Goal: Answer question/provide support

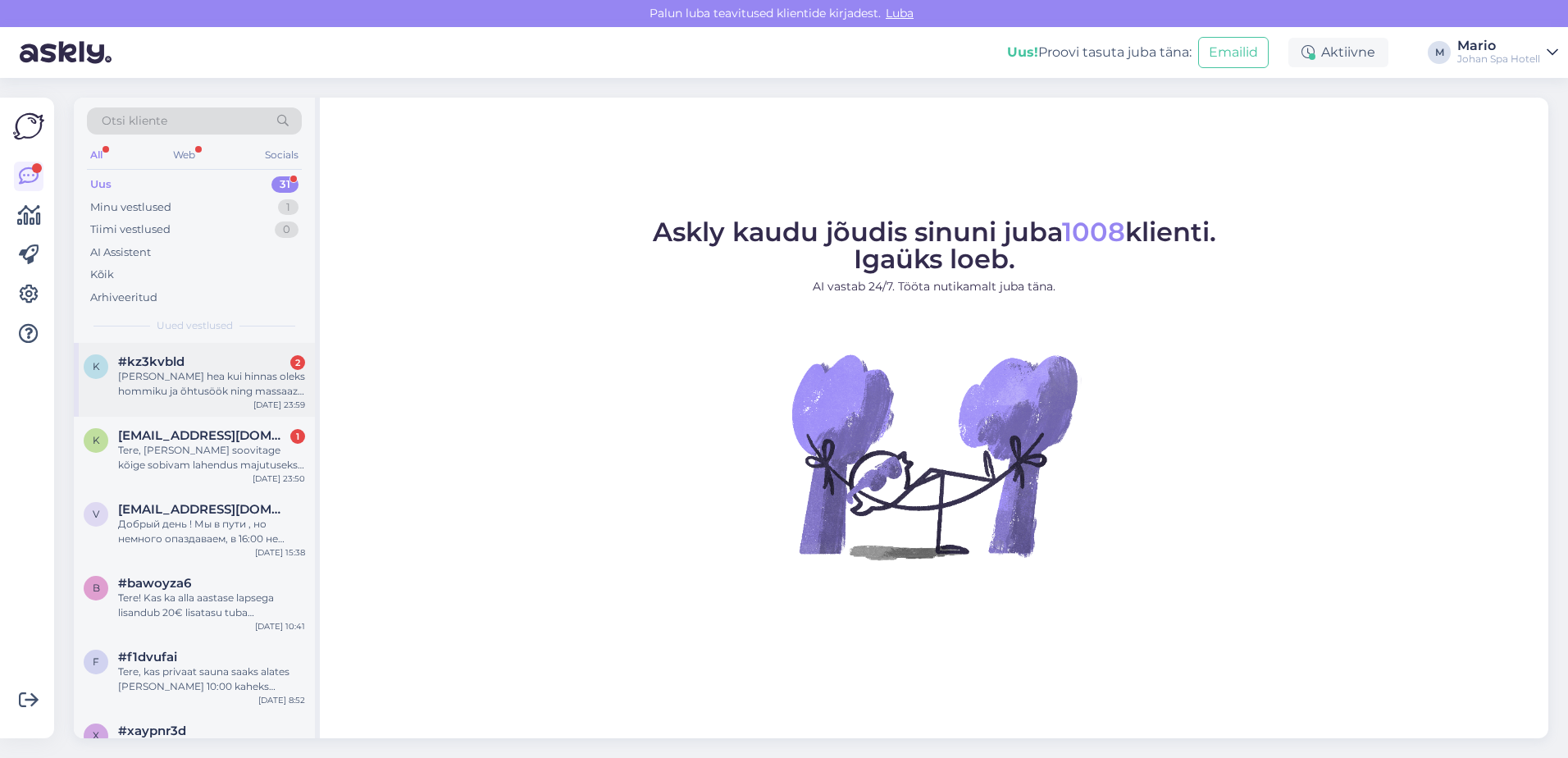
click at [154, 366] on span "#kz3kvbld" at bounding box center [151, 362] width 66 height 15
click at [183, 457] on div "Tere, [PERSON_NAME] soovitage kõige sobivam lahendus majutuseks. 26-27.09.2025,…" at bounding box center [212, 457] width 187 height 29
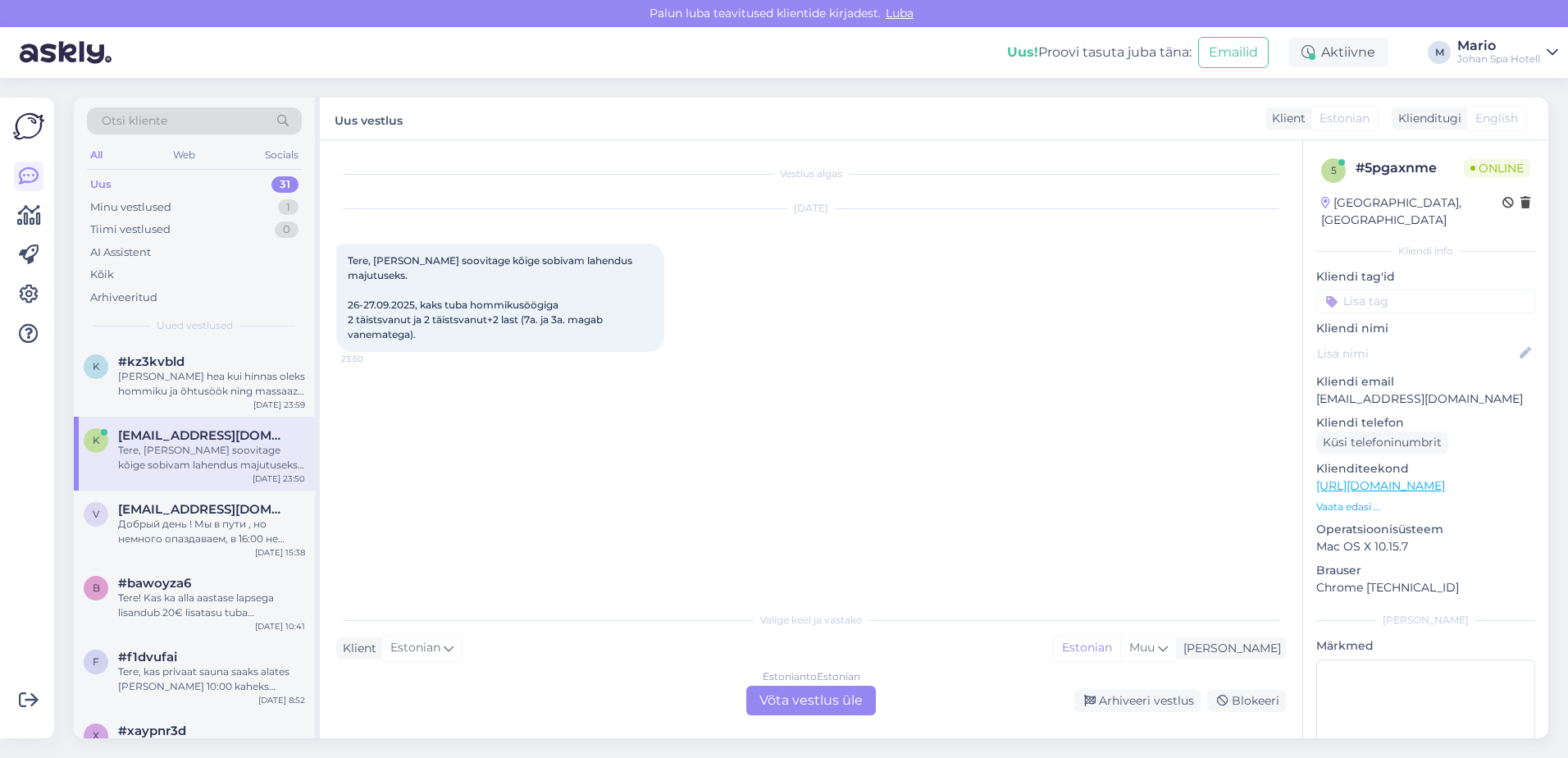
click at [1356, 499] on p "Vaata edasi ..." at bounding box center [1425, 507] width 219 height 15
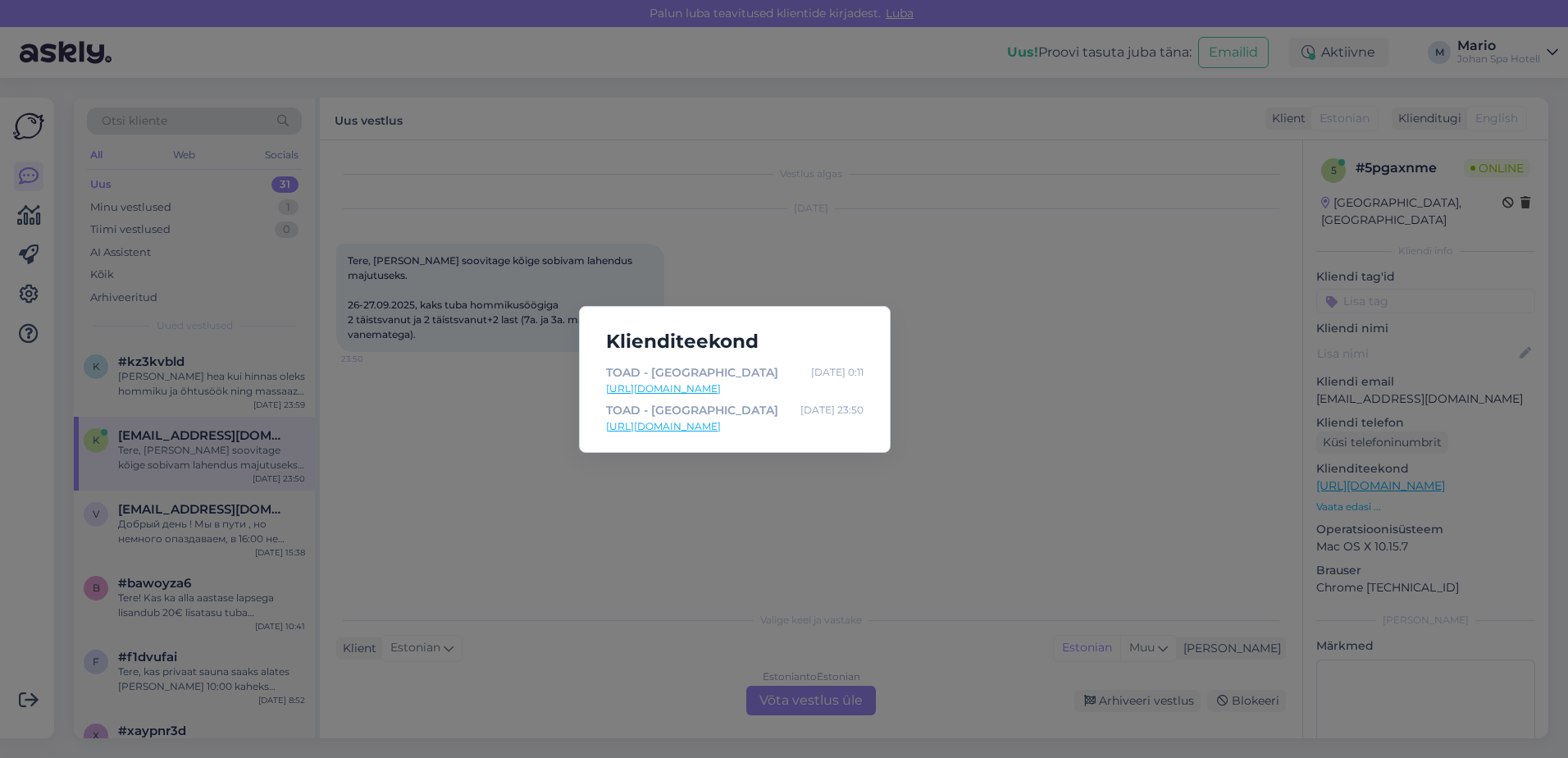
click at [983, 474] on div "Klienditeekond TOAD - Johan Spa Hotell Sep 26 0:11 https://johan.ee/hotell/toat…" at bounding box center [784, 379] width 1568 height 758
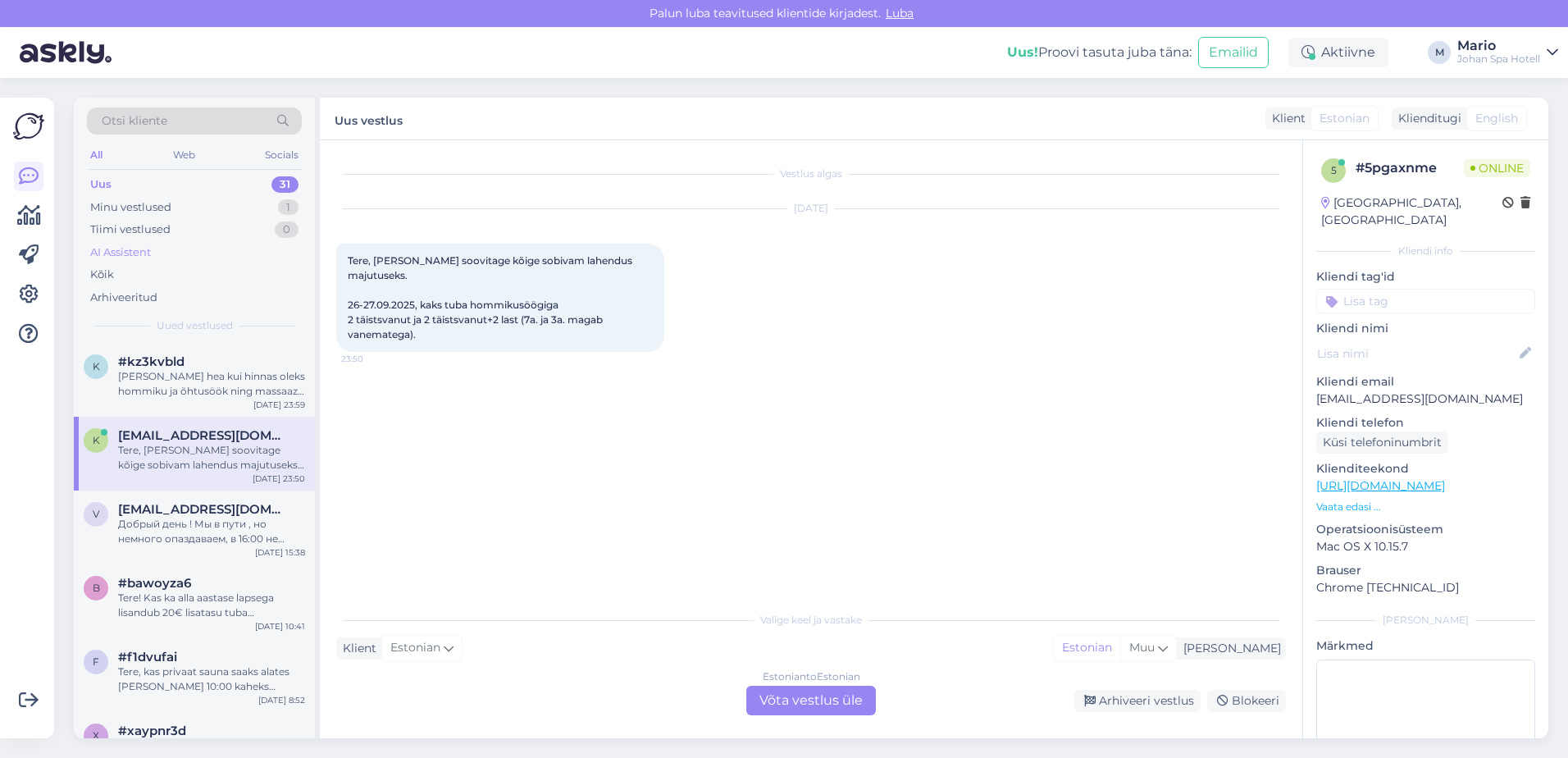
click at [165, 251] on div "AI Assistent" at bounding box center [195, 252] width 215 height 23
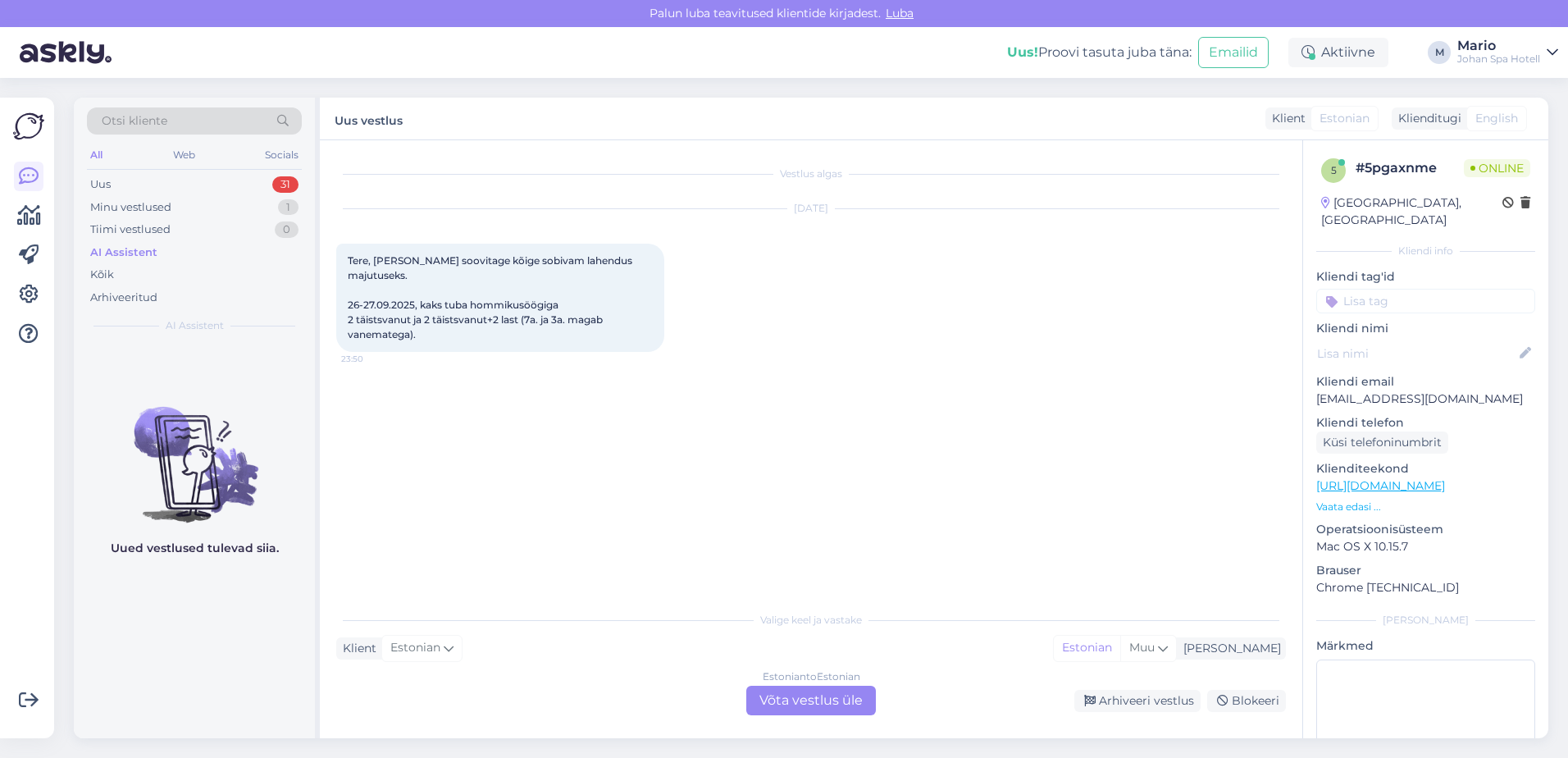
click at [848, 708] on div "Estonian to Estonian Võta vestlus üle" at bounding box center [811, 700] width 129 height 29
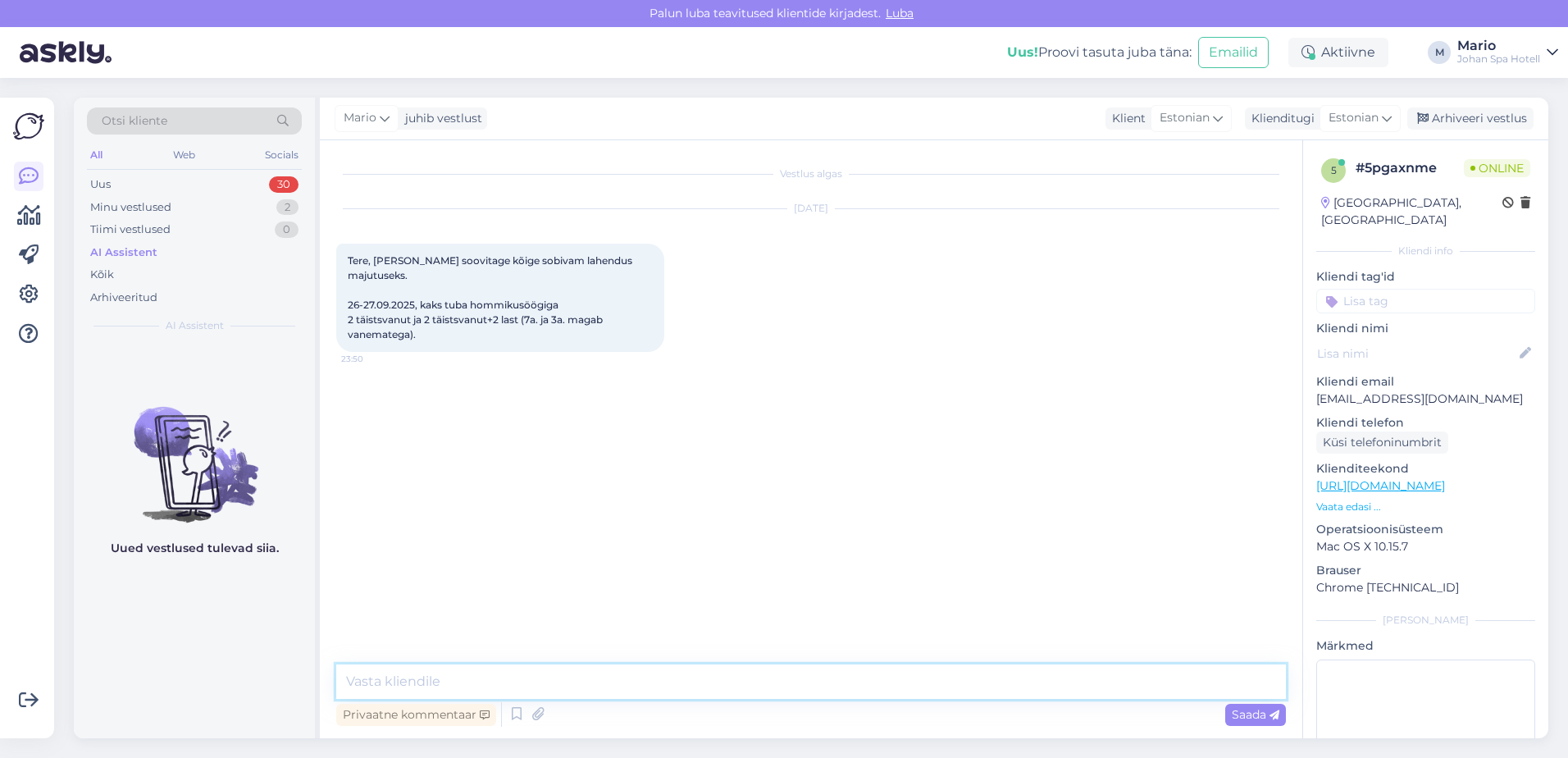
click at [666, 687] on textarea at bounding box center [811, 681] width 949 height 34
click at [124, 252] on div "AI Assistent" at bounding box center [123, 253] width 67 height 17
click at [142, 211] on div "Minu vestlused" at bounding box center [130, 207] width 81 height 17
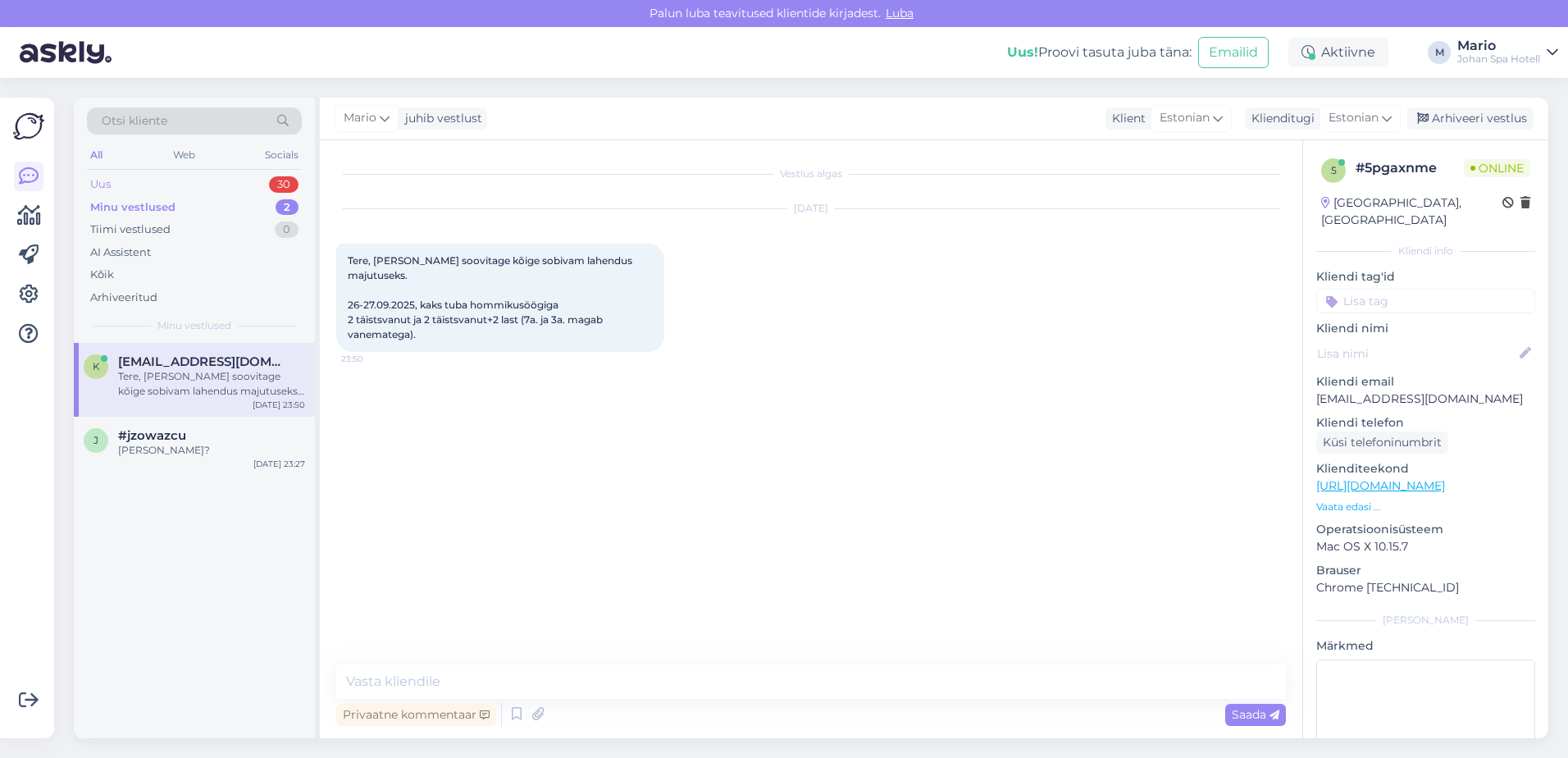
click at [114, 179] on div "Uus 30" at bounding box center [195, 184] width 215 height 23
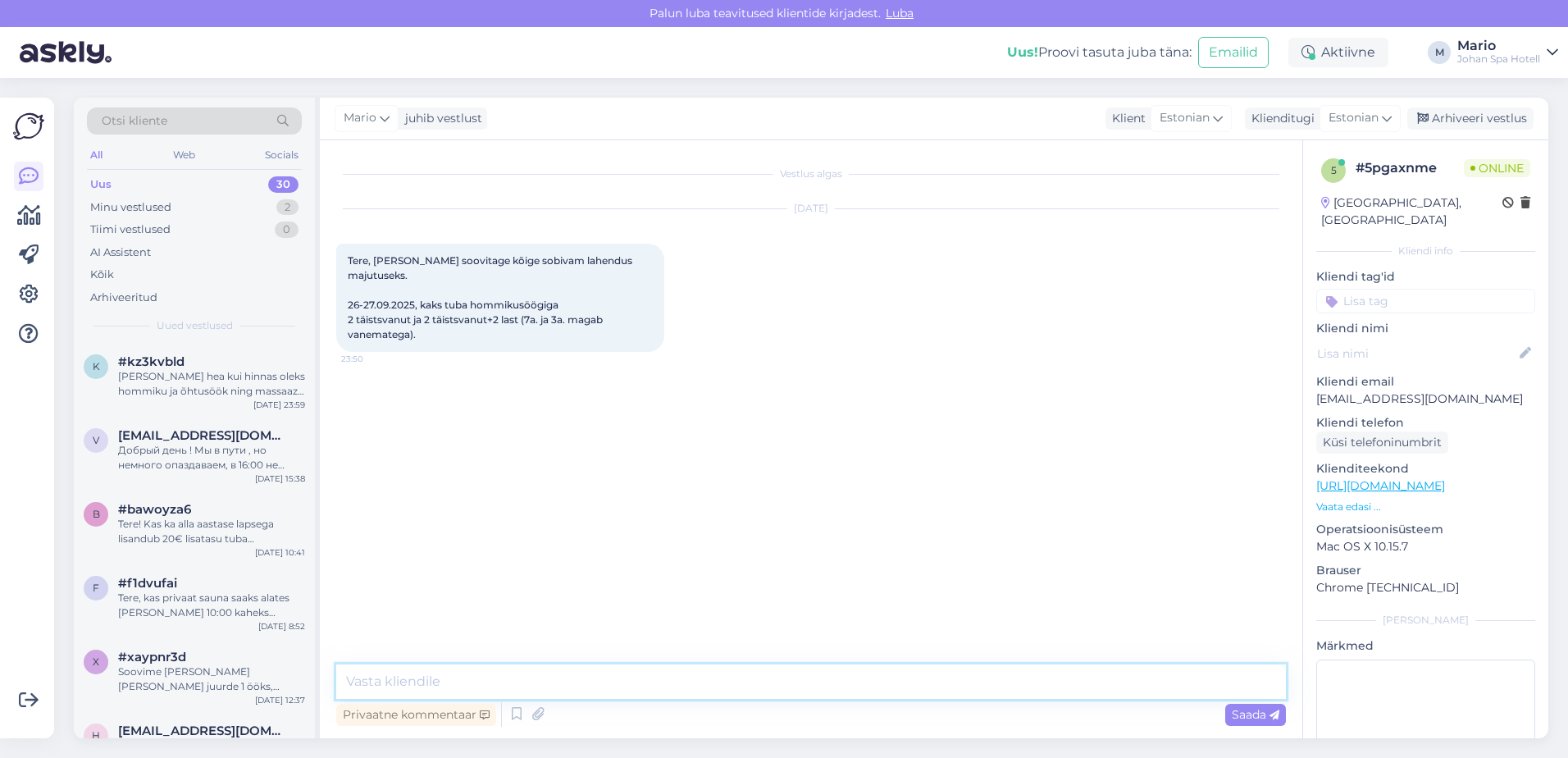
click at [643, 684] on textarea at bounding box center [811, 681] width 949 height 34
click at [1361, 499] on p "Vaata edasi ..." at bounding box center [1425, 507] width 219 height 15
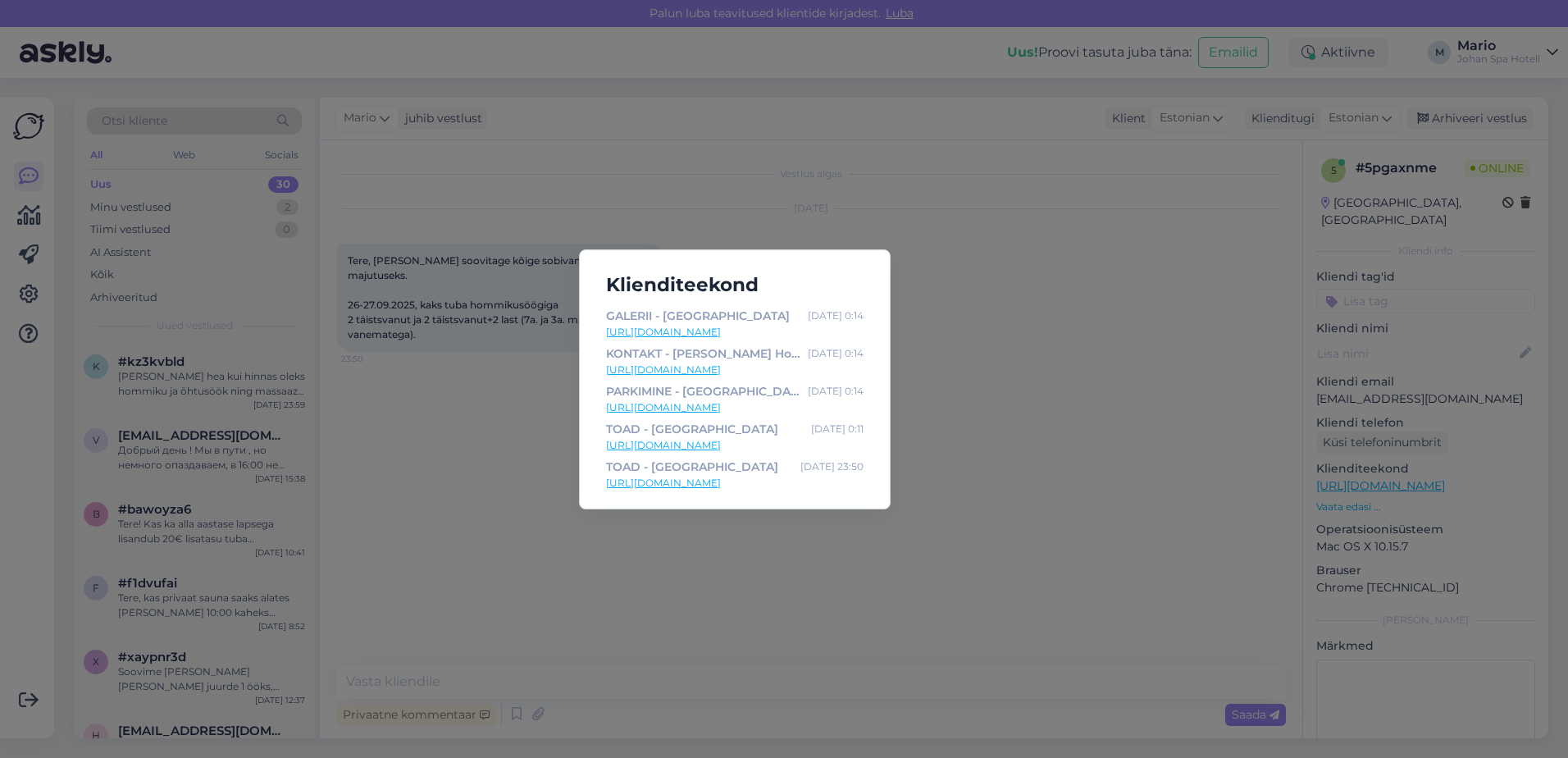
click at [1055, 463] on div "Klienditeekond GALERII - Johan Spa Hotell Sep 26 0:14 https://johan.ee/galerii/…" at bounding box center [784, 379] width 1568 height 758
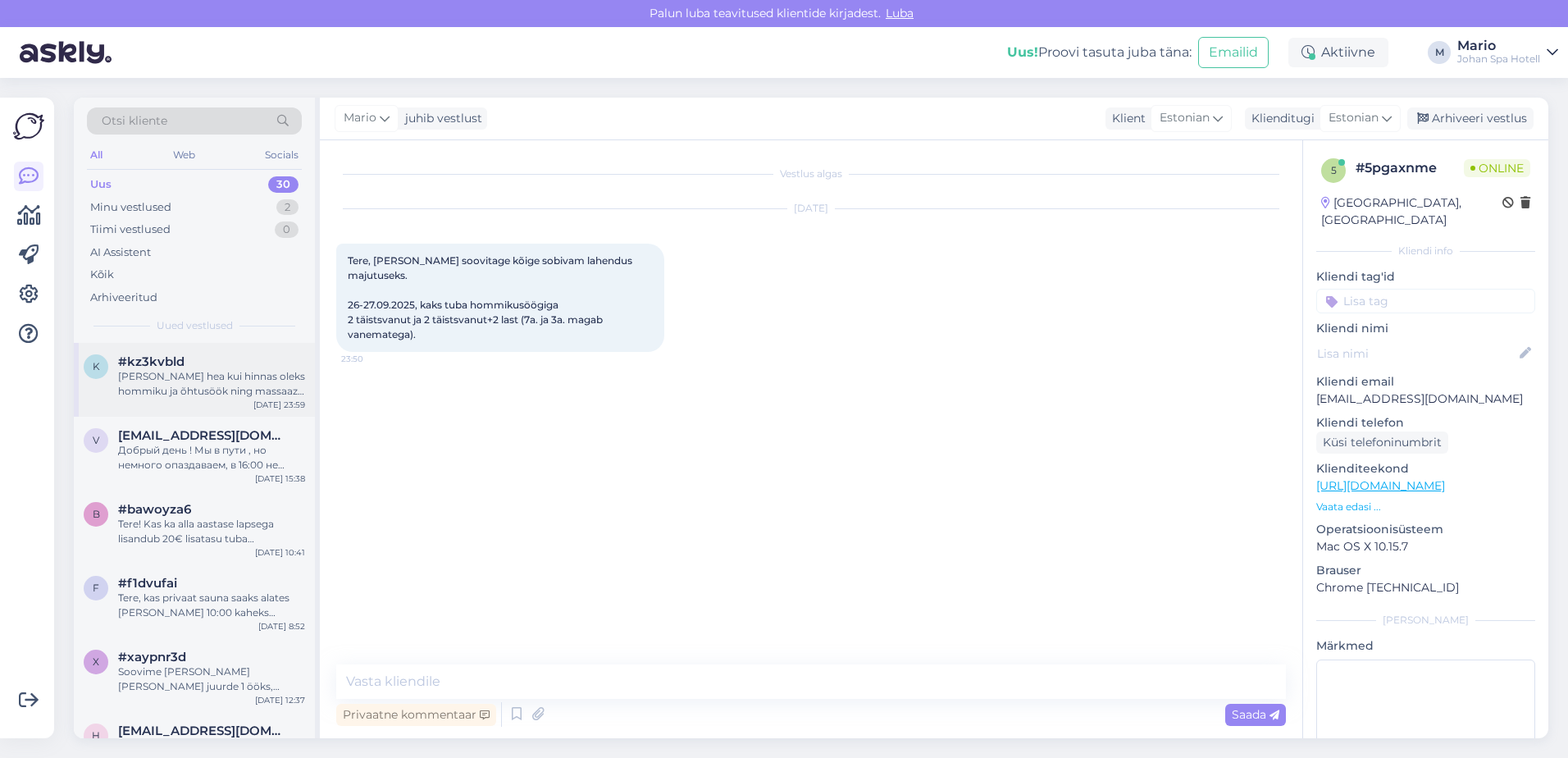
click at [223, 395] on div "[PERSON_NAME] hea kui hinnas oleks hommiku ja õhtusöök ning massaaz kõigile. Mi…" at bounding box center [212, 384] width 187 height 29
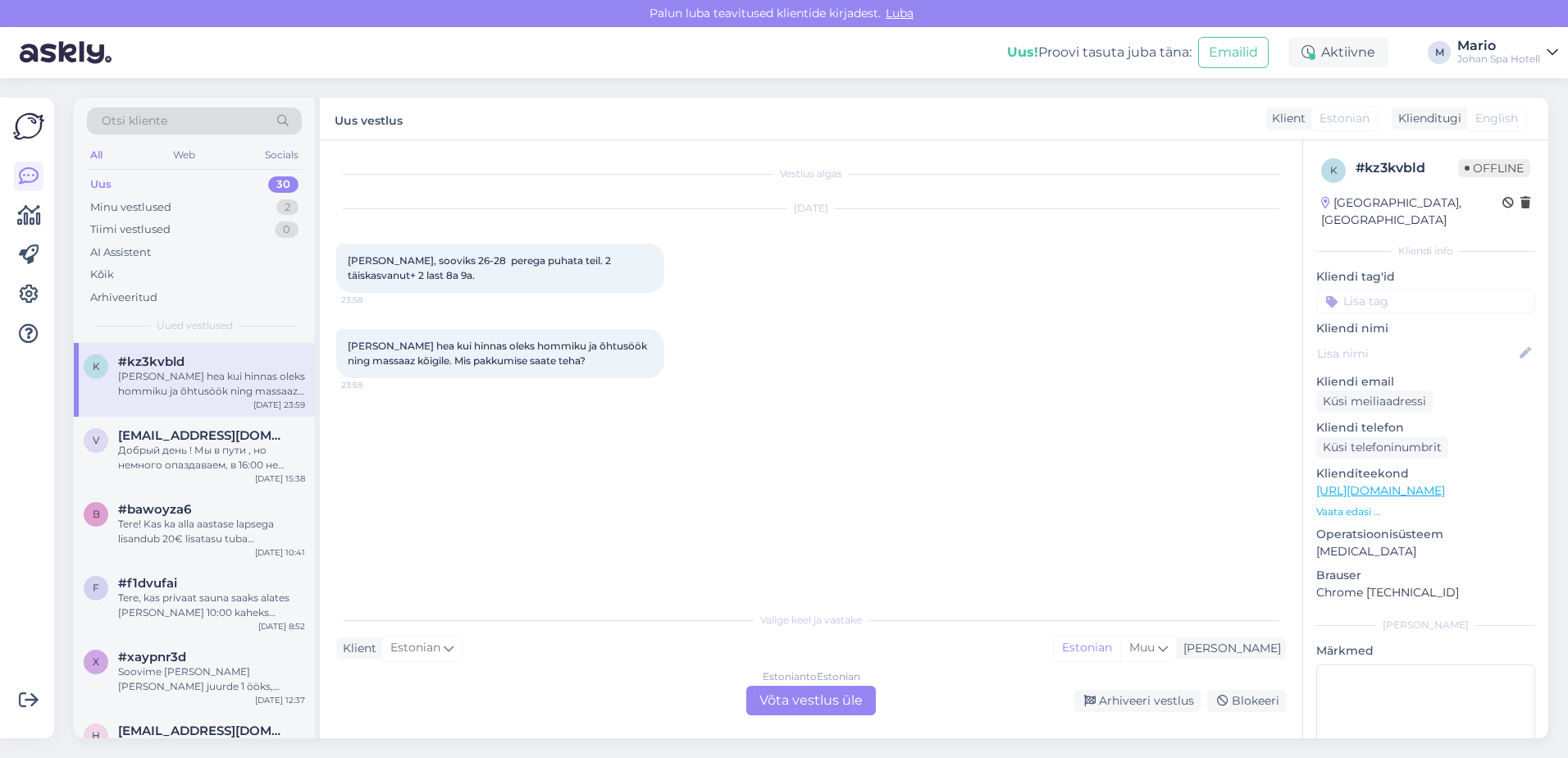
click at [1355, 504] on p "Vaata edasi ..." at bounding box center [1425, 512] width 219 height 15
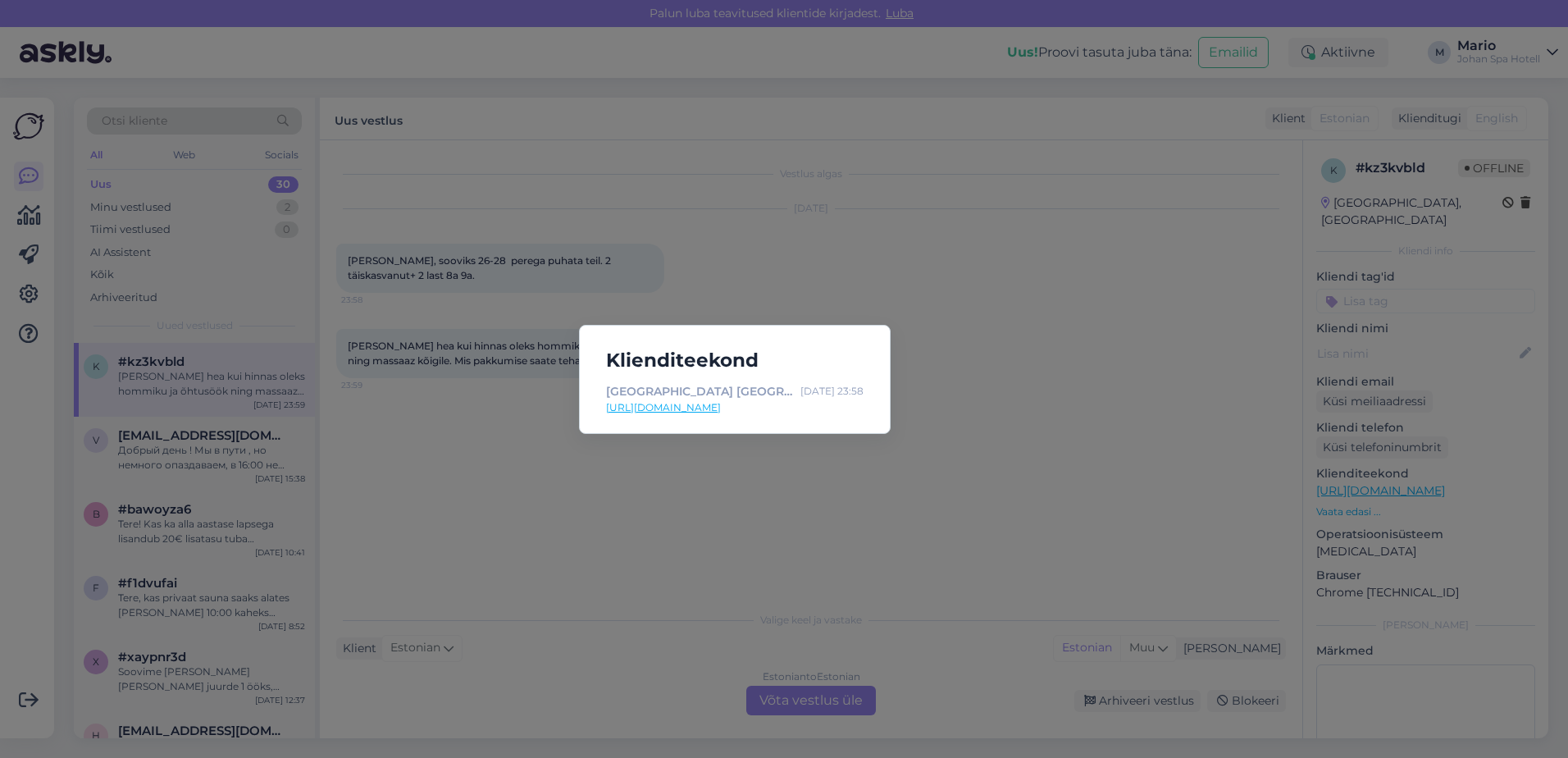
click at [996, 447] on div "Klienditeekond Johan Spa Hotell Kuressaares | Saaremaa Spa | Mullivann katusel …" at bounding box center [784, 379] width 1568 height 758
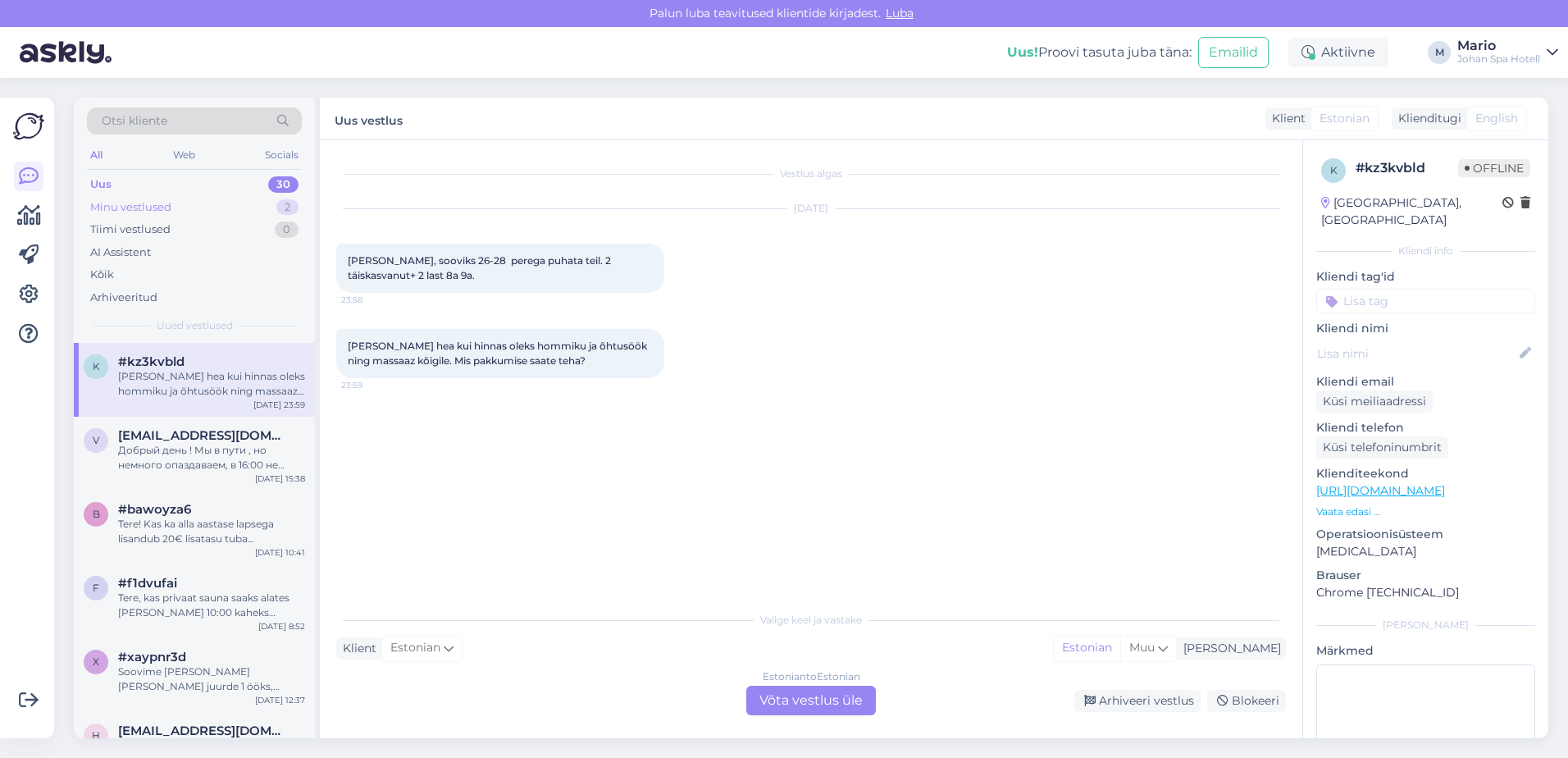
click at [163, 204] on div "Minu vestlused" at bounding box center [130, 207] width 81 height 17
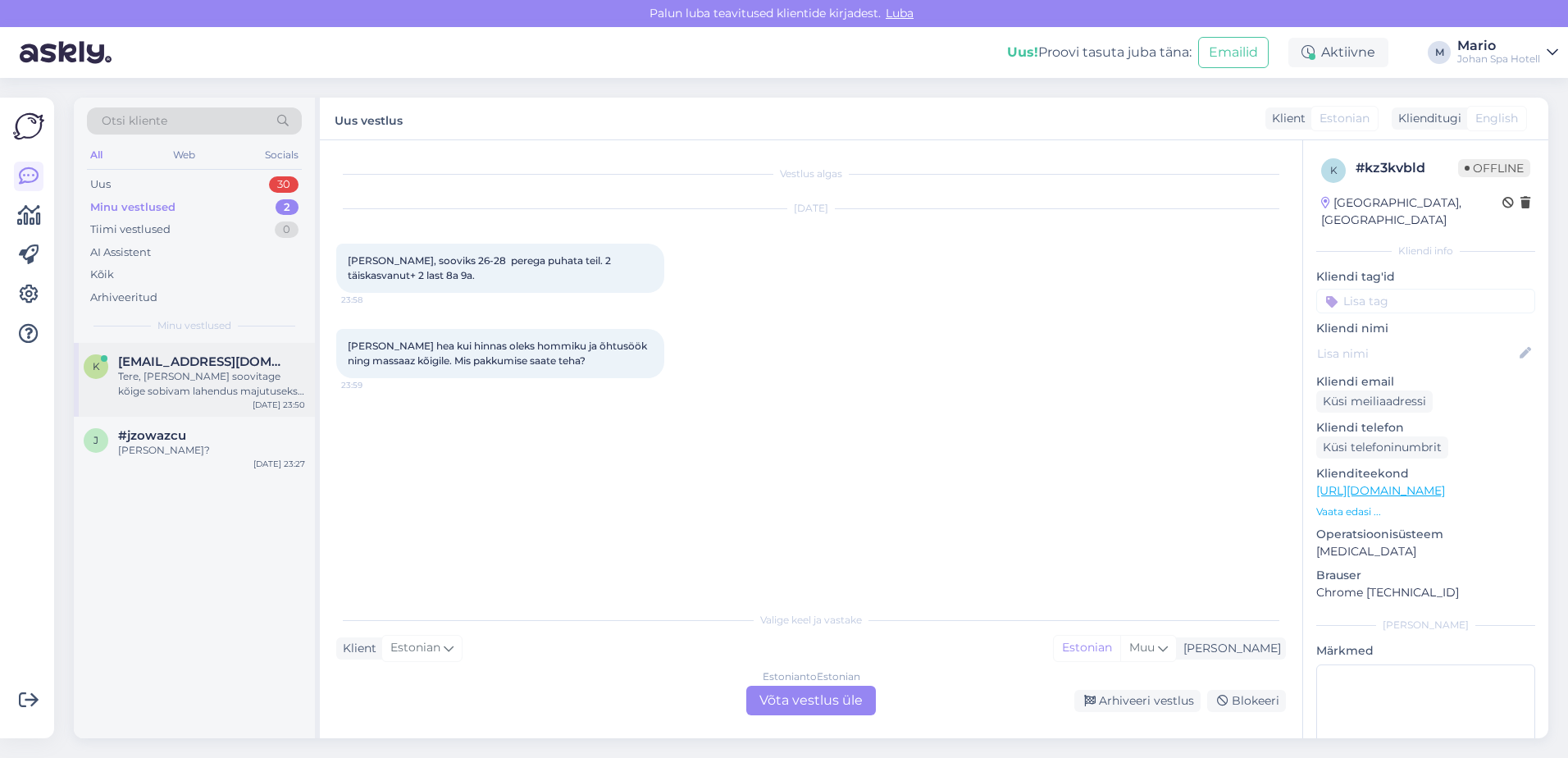
click at [186, 396] on div "Tere, [PERSON_NAME] soovitage kõige sobivam lahendus majutuseks. 26-27.09.2025,…" at bounding box center [212, 384] width 187 height 29
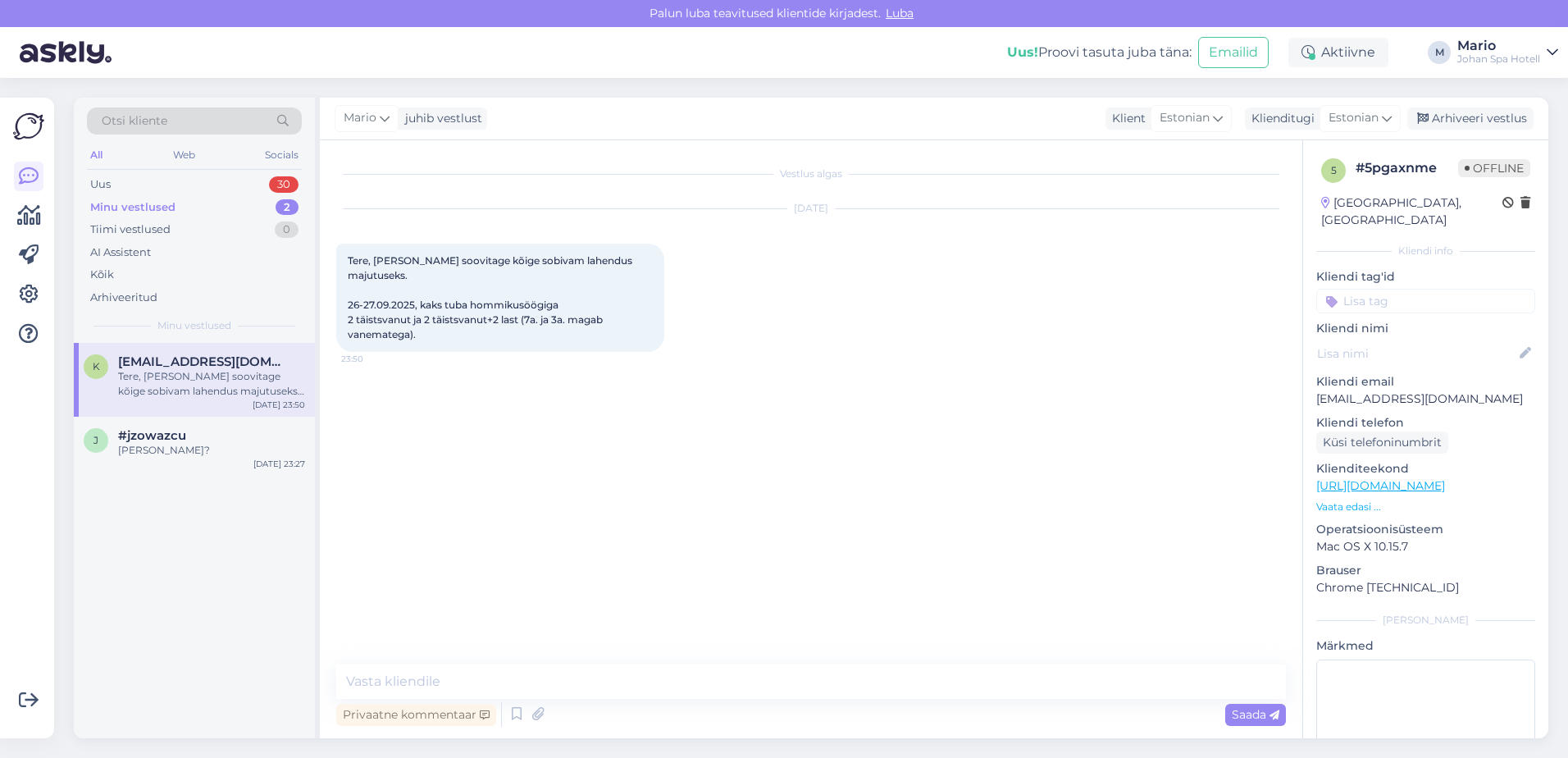
click at [1360, 497] on div "5 # 5pgaxnme Offline Estonia, Tallinn Kliendi info Kliendi tag'id Kliendi nimi …" at bounding box center [1426, 486] width 245 height 692
click at [1361, 499] on p "Vaata edasi ..." at bounding box center [1425, 507] width 219 height 15
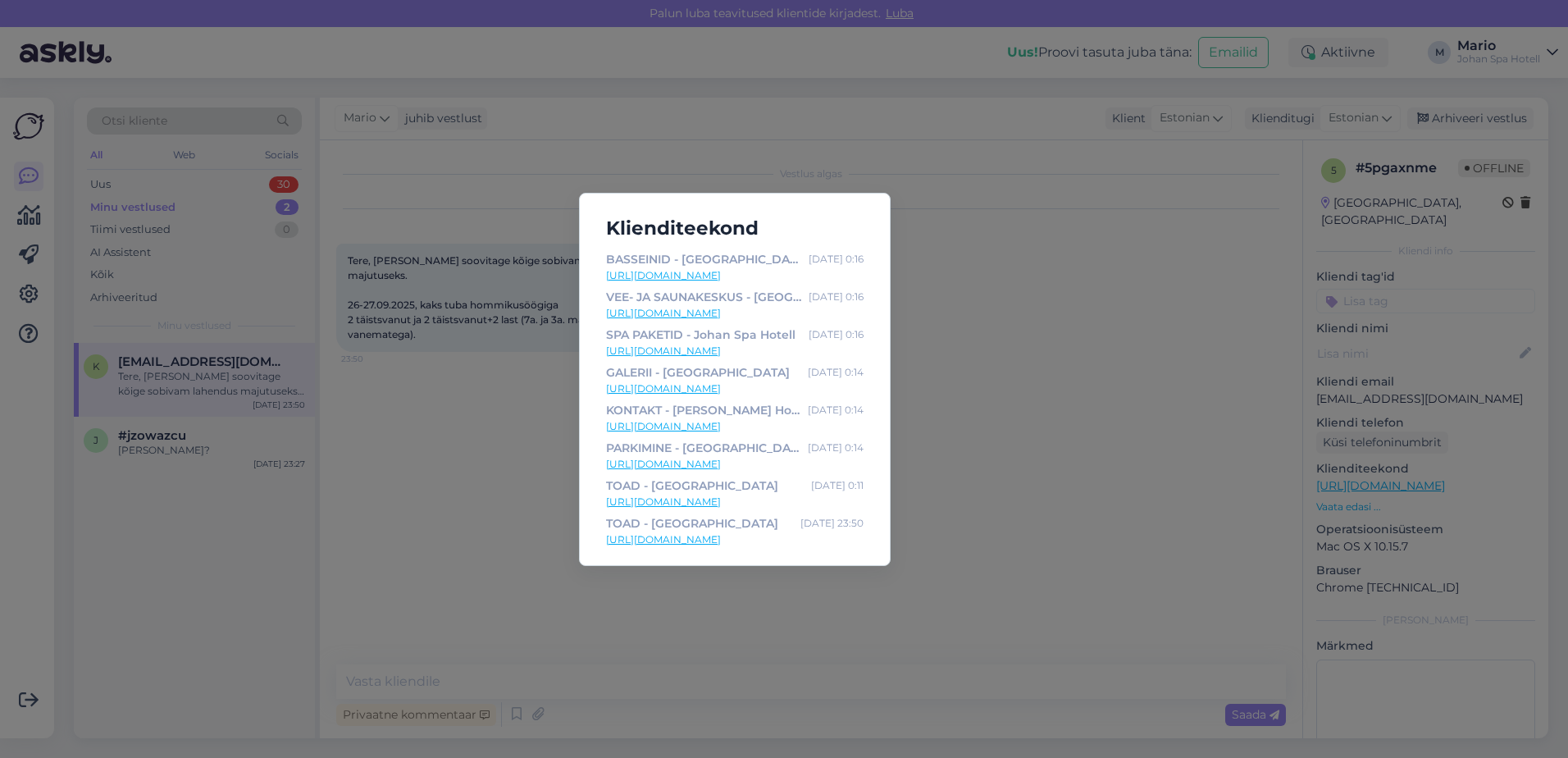
click at [1090, 464] on div "Klienditeekond BASSEINID - [PERSON_NAME] Hotell [DATE] 0:16 [URL][DOMAIN_NAME] …" at bounding box center [784, 379] width 1568 height 758
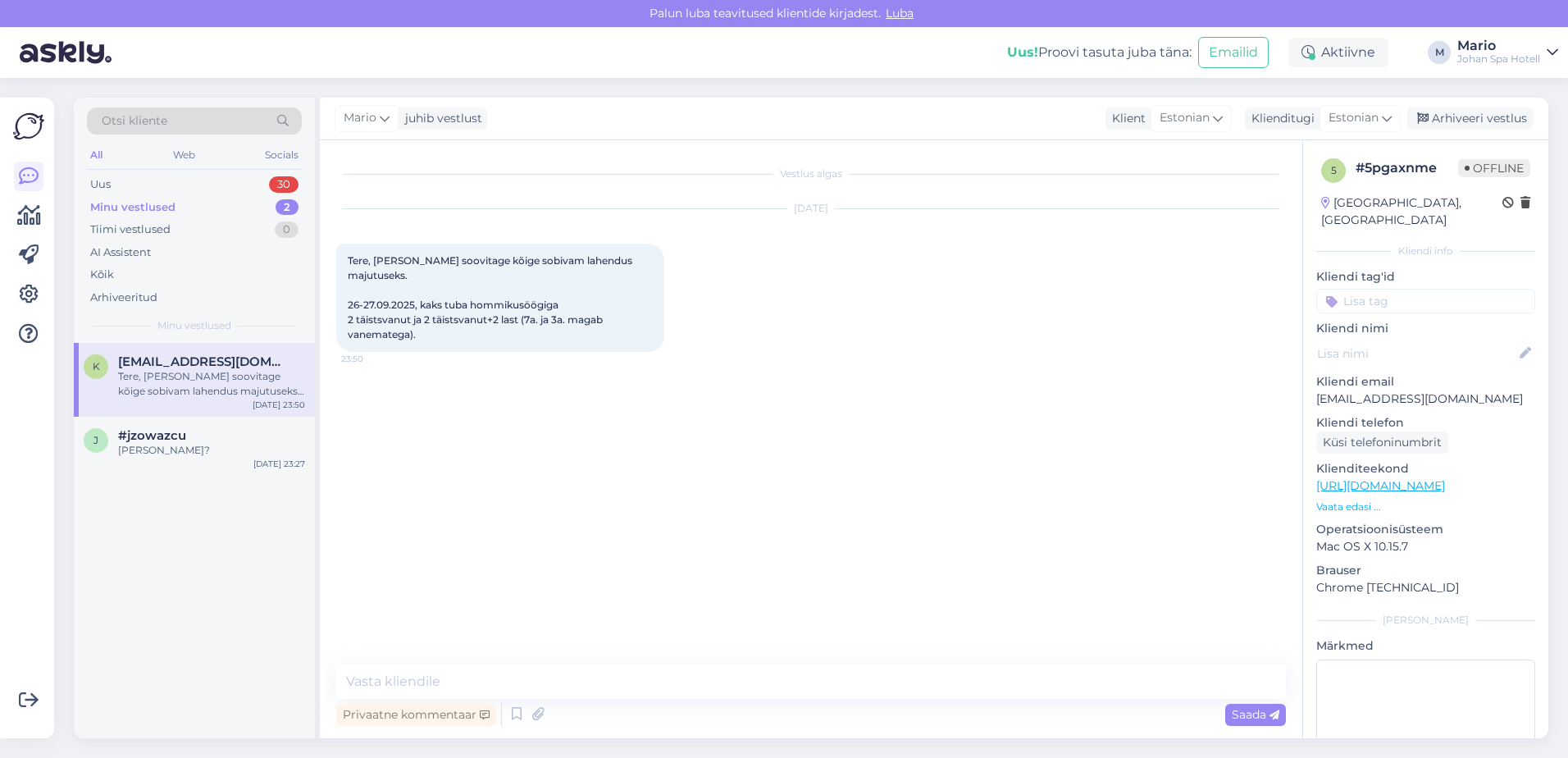
click at [1351, 499] on p "Vaata edasi ..." at bounding box center [1425, 507] width 219 height 15
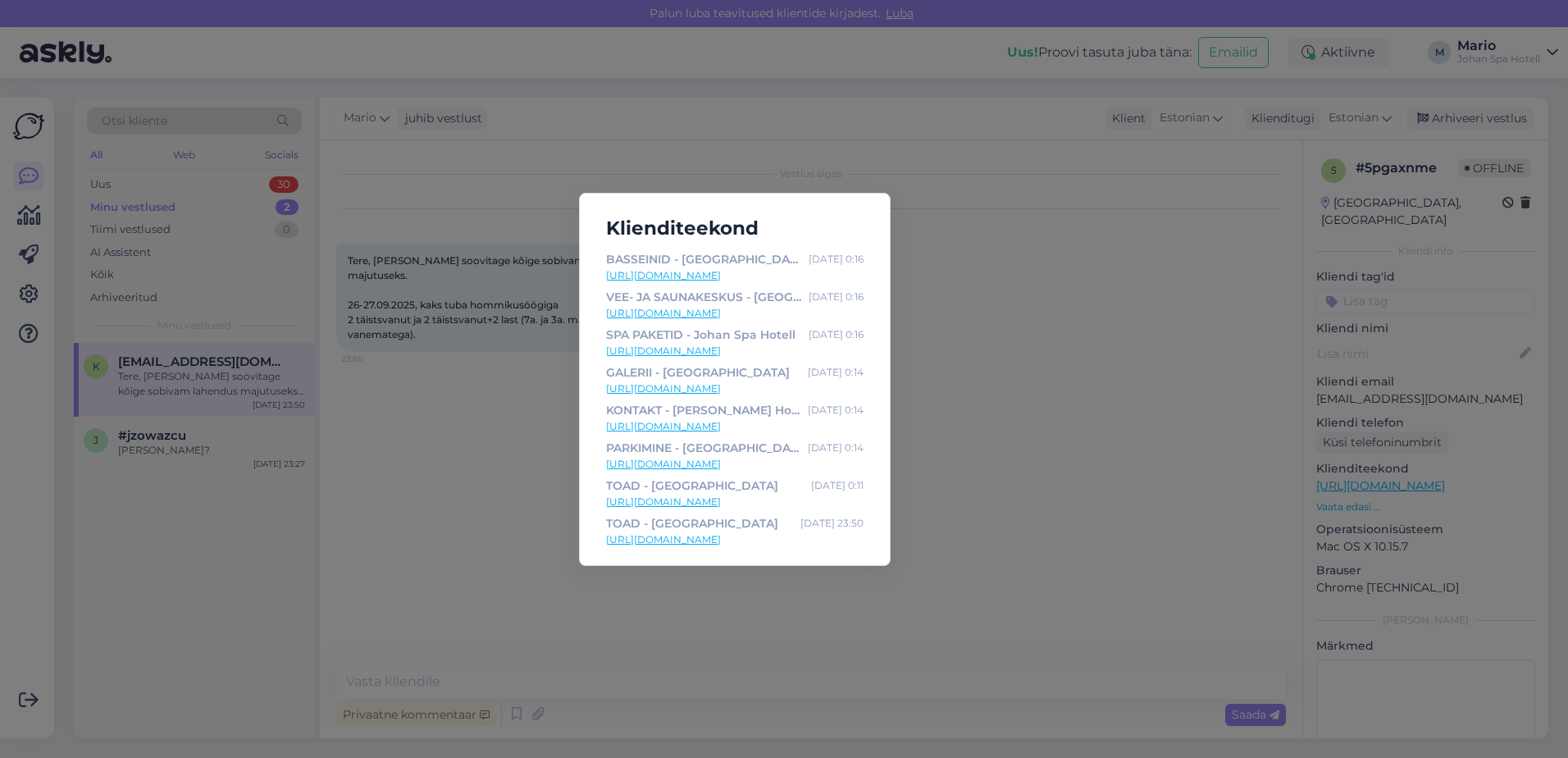
click at [1111, 337] on div "Klienditeekond BASSEINID - [PERSON_NAME] Hotell [DATE] 0:16 [URL][DOMAIN_NAME] …" at bounding box center [784, 379] width 1568 height 758
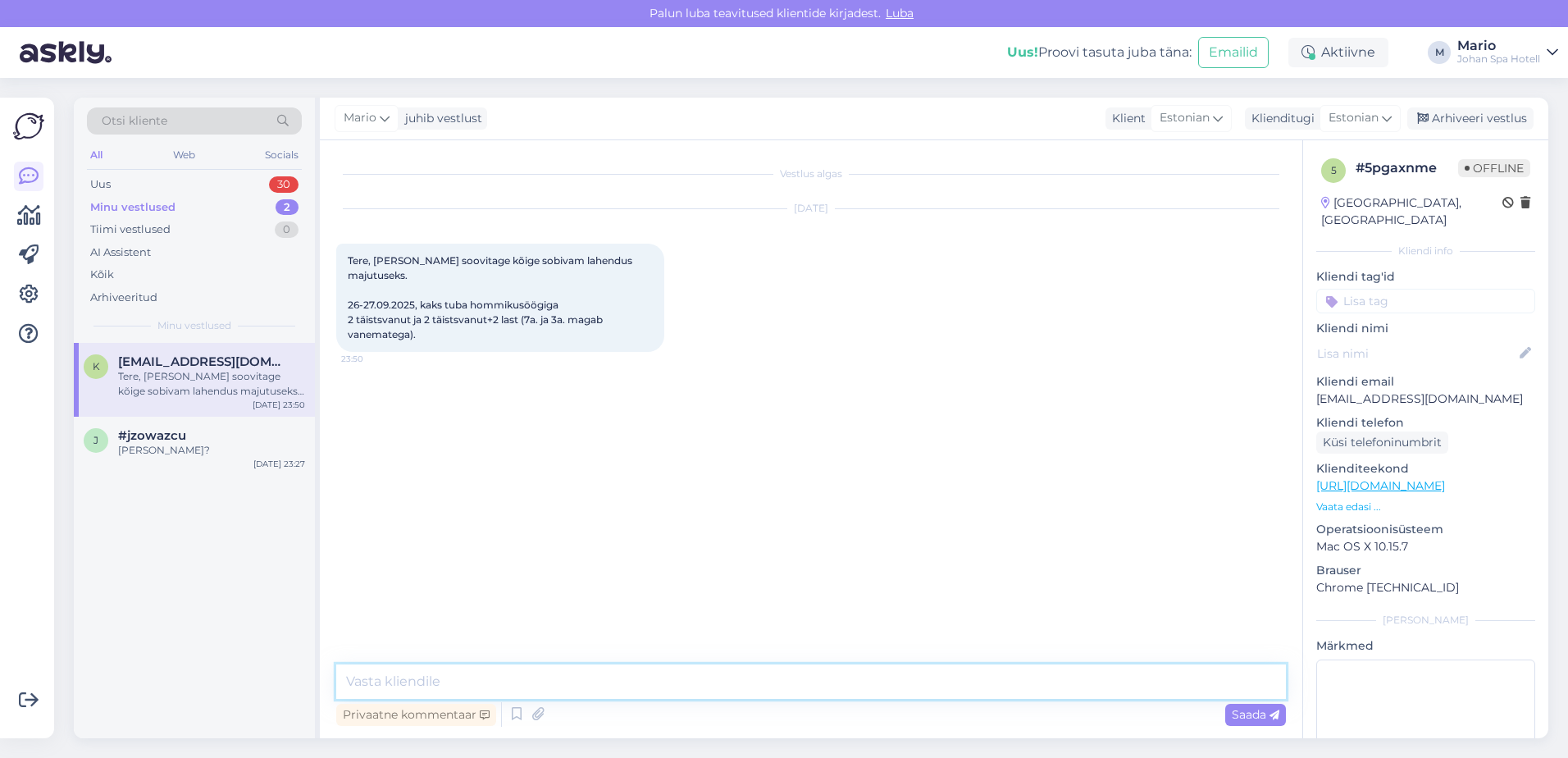
click at [735, 675] on textarea at bounding box center [811, 681] width 949 height 34
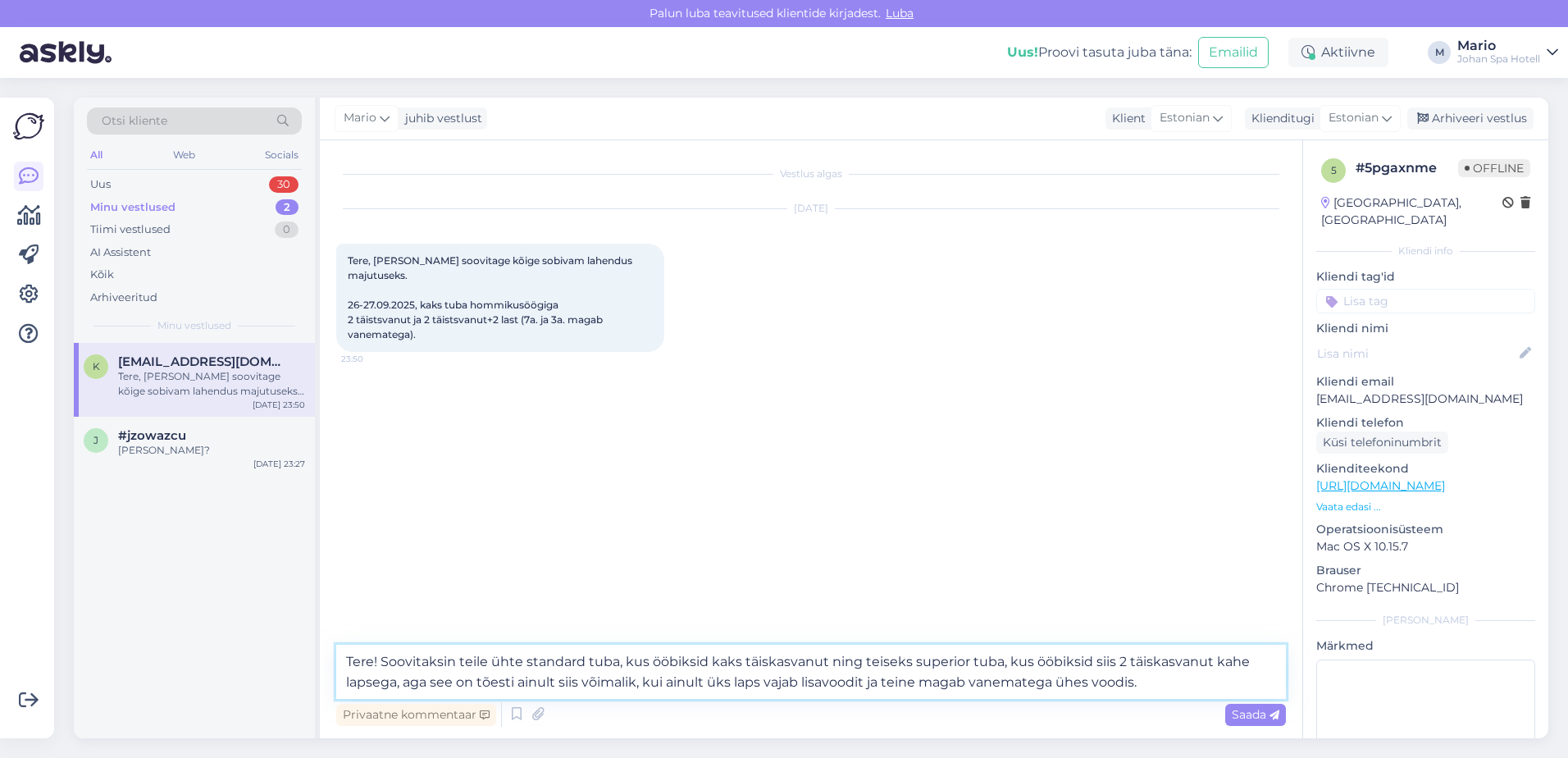
click at [615, 662] on textarea "Tere! Soovitaksin teile ühte standard tuba, kus ööbiksid kaks täiskasvanut ning…" at bounding box center [811, 672] width 949 height 54
click at [1048, 661] on textarea "Tere! Soovitaksin teile ühte standard tuba(94.05€), kus ööbiksid kaks täiskasva…" at bounding box center [811, 672] width 949 height 54
click at [1228, 656] on textarea "Tere! Soovitaksin teile ühte standard tuba(94.05€), kus ööbiksid kaks täiskasva…" at bounding box center [811, 672] width 949 height 54
click at [824, 682] on textarea "Tere! Soovitaksin teile ühte standard tuba(94.05€), kus ööbiksid kaks täiskasva…" at bounding box center [811, 672] width 949 height 54
type textarea "Tere! Soovitaksin teile ühte standard tuba(94.05€), kus ööbiksid kaks täiskasva…"
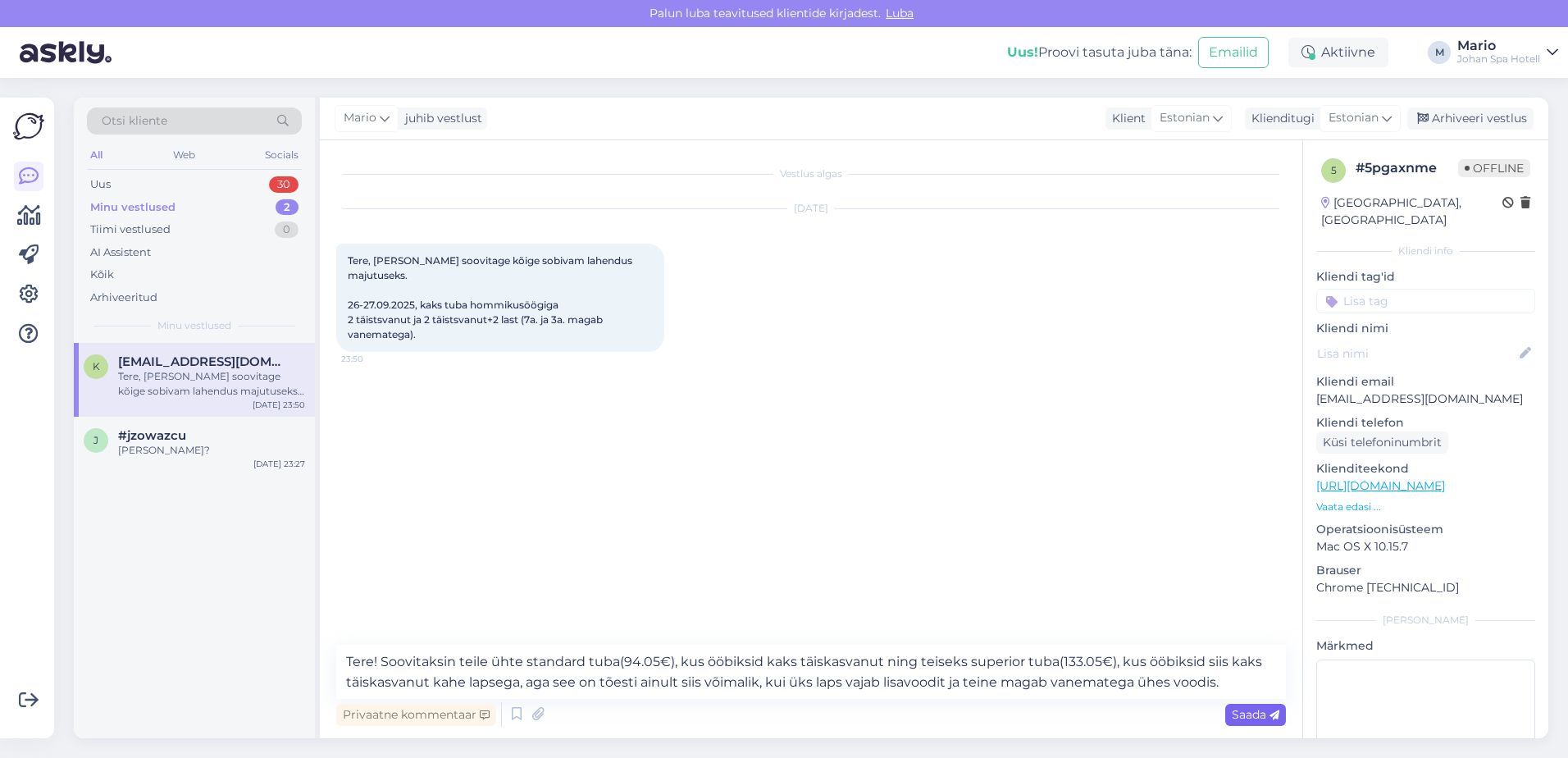
click at [1251, 719] on span "Saada" at bounding box center [1256, 714] width 48 height 15
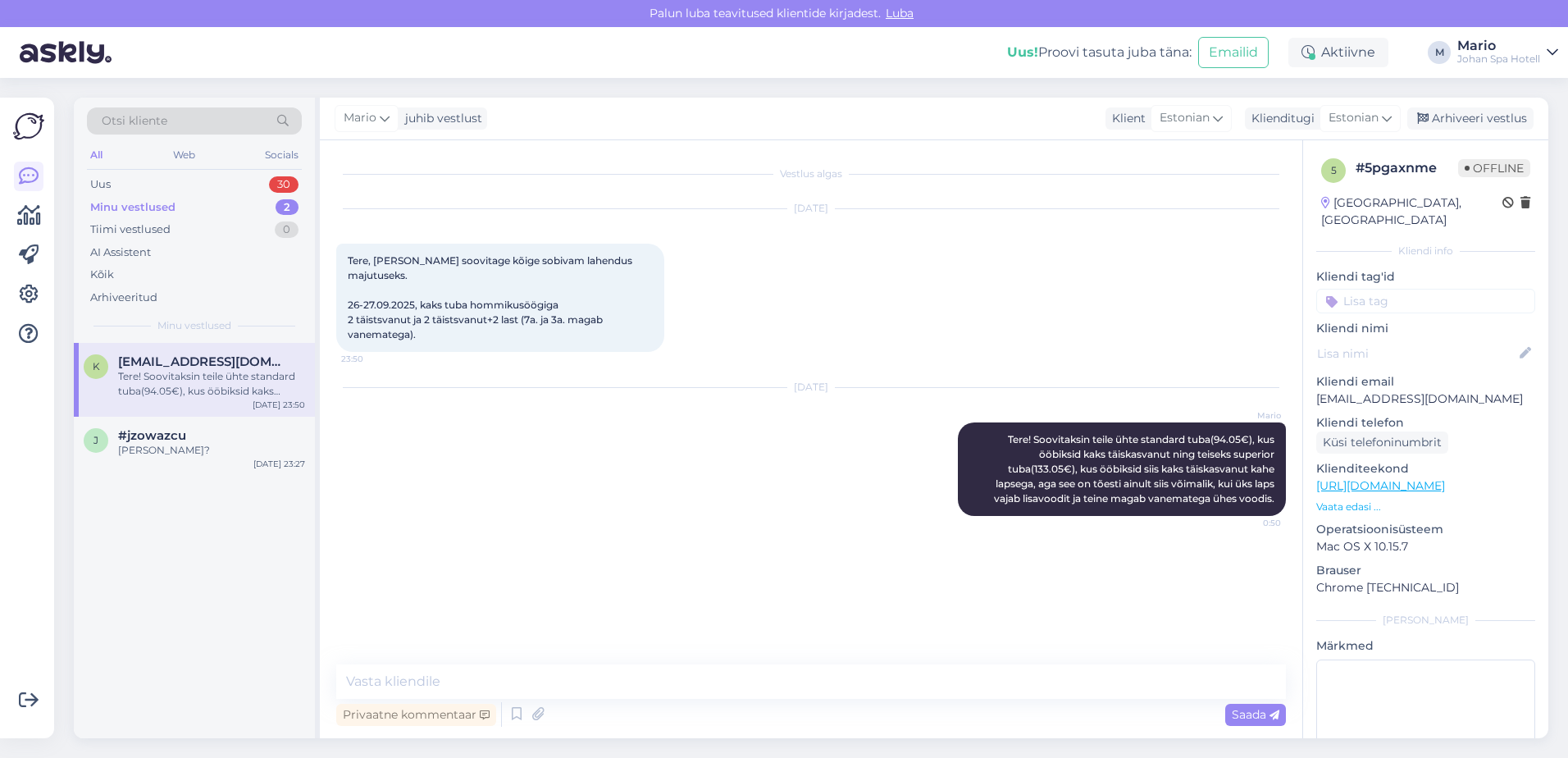
click at [1129, 714] on div "Privaatne kommentaar Saada" at bounding box center [811, 714] width 949 height 31
click at [1121, 708] on div "Privaatne kommentaar Saada" at bounding box center [811, 714] width 949 height 31
click at [1117, 682] on textarea at bounding box center [811, 681] width 949 height 34
type textarea "Hommikusöök ja spa kasutamine on hinna sees."
click at [1271, 719] on icon at bounding box center [1274, 715] width 10 height 10
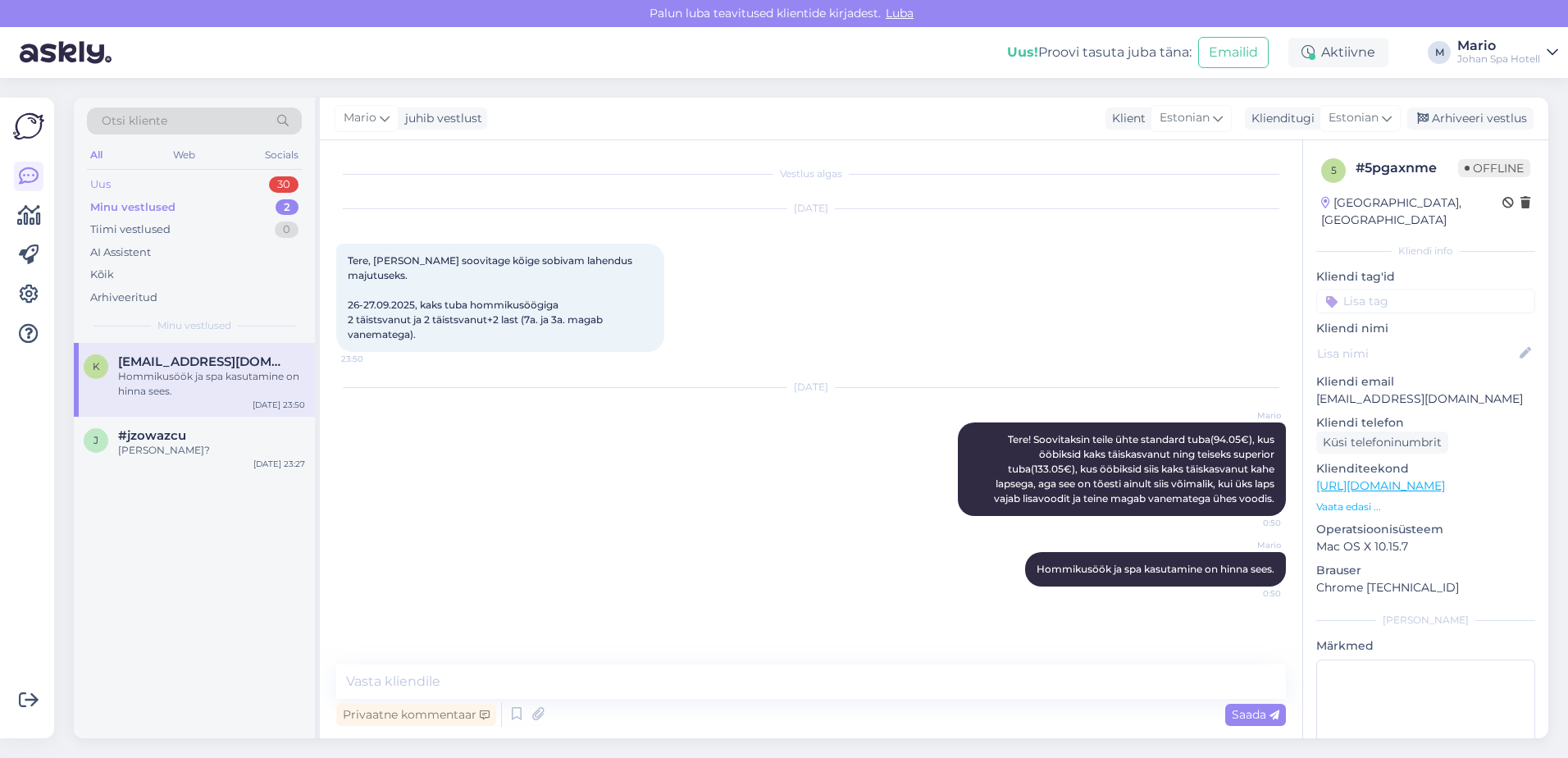
click at [141, 182] on div "Uus 30" at bounding box center [195, 184] width 215 height 23
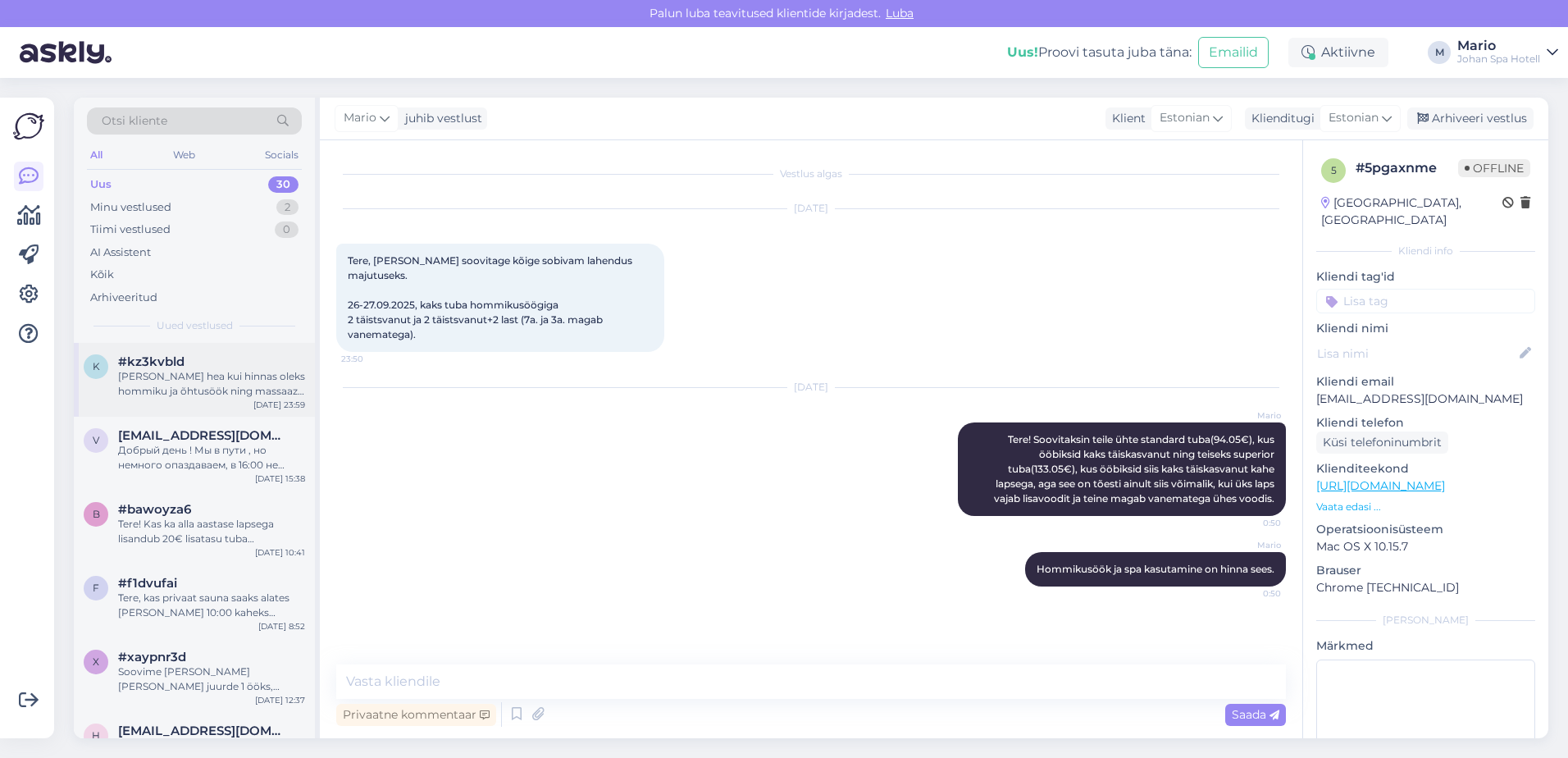
click at [203, 389] on div "[PERSON_NAME] hea kui hinnas oleks hommiku ja õhtusöök ning massaaz kõigile. Mi…" at bounding box center [212, 384] width 187 height 29
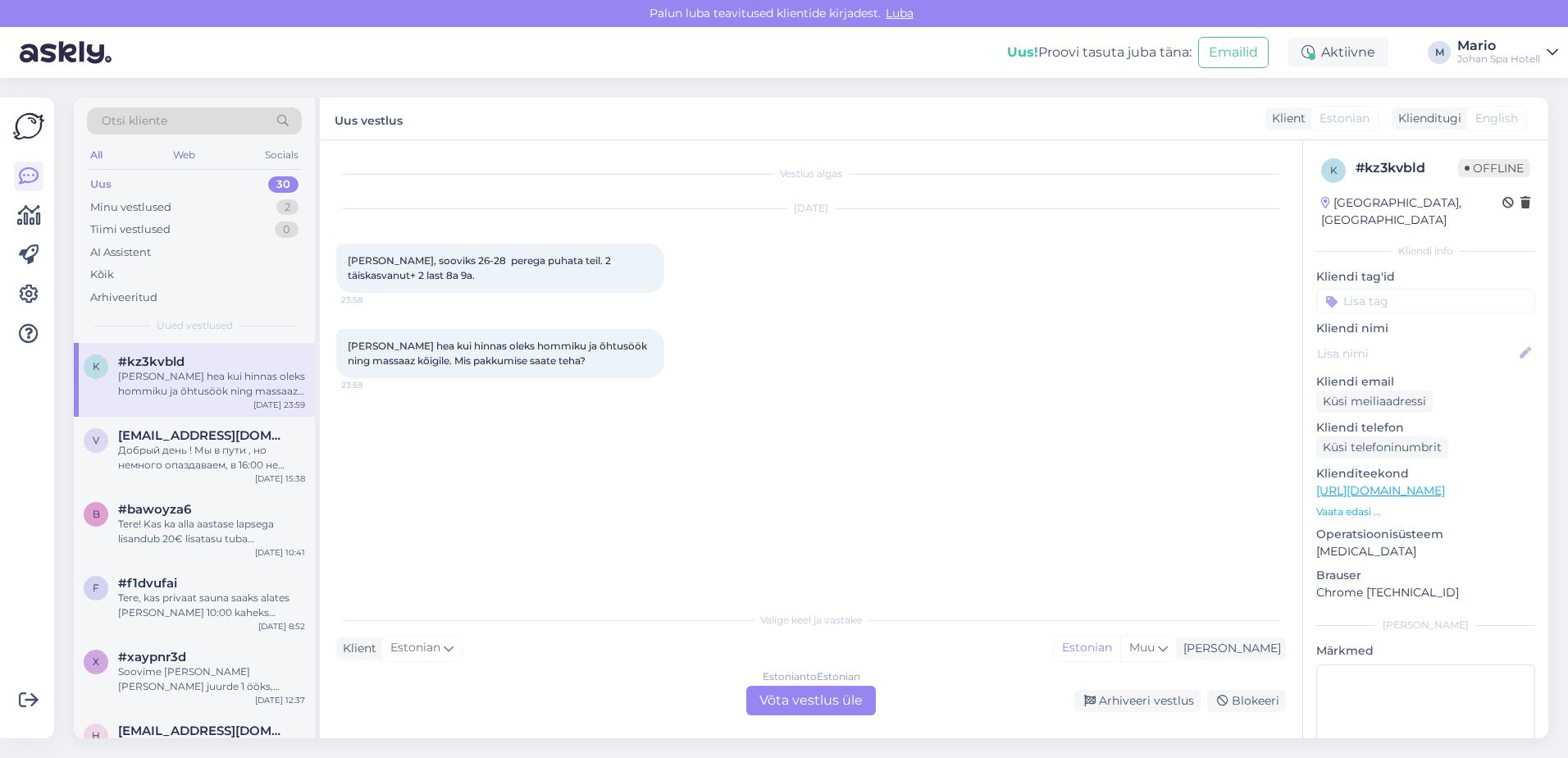
click at [1377, 504] on p "Vaata edasi ..." at bounding box center [1425, 512] width 219 height 15
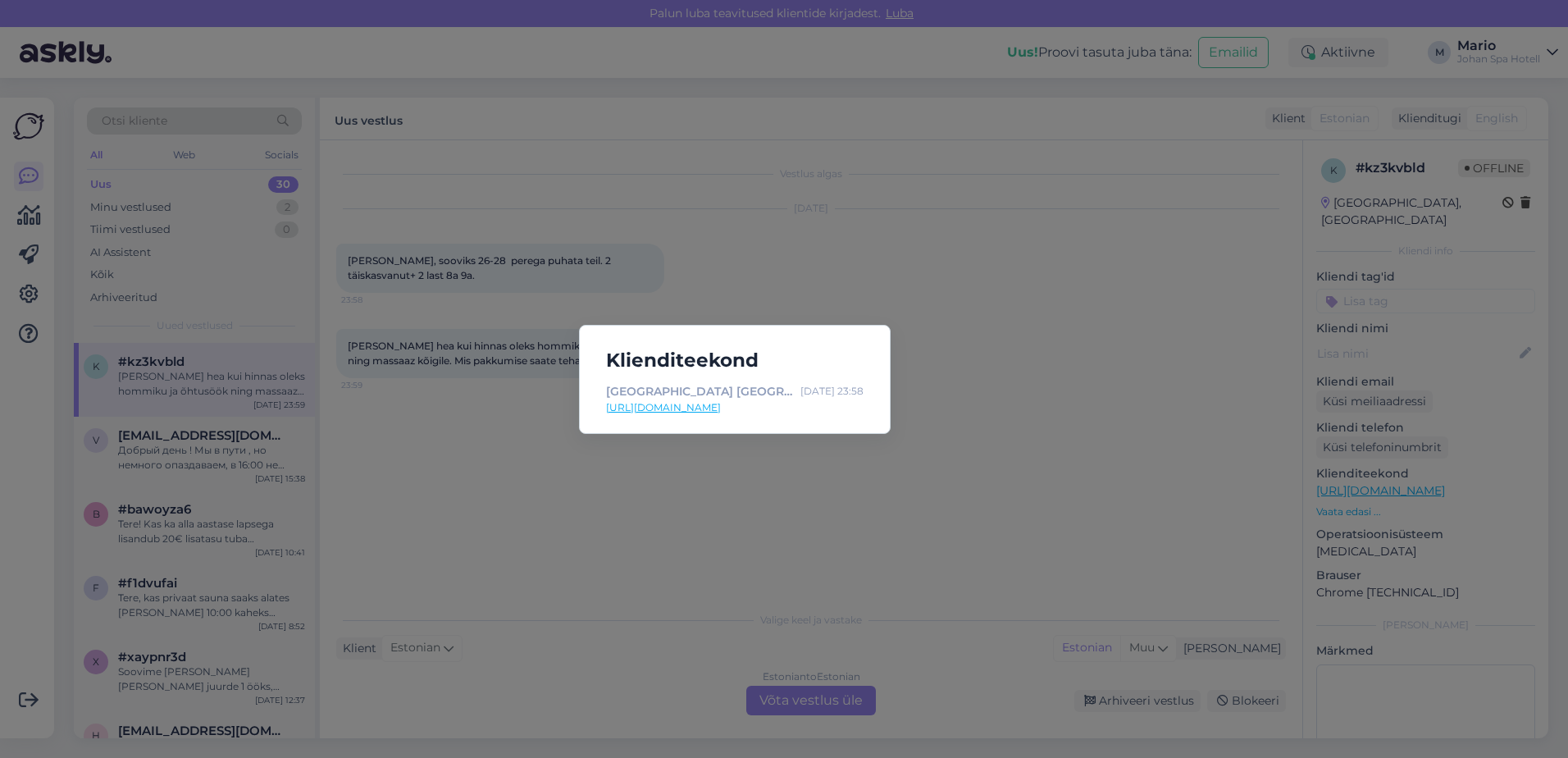
click at [1046, 461] on div "Klienditeekond Johan Spa Hotell Kuressaares | Saaremaa Spa | Mullivann katusel …" at bounding box center [784, 379] width 1568 height 758
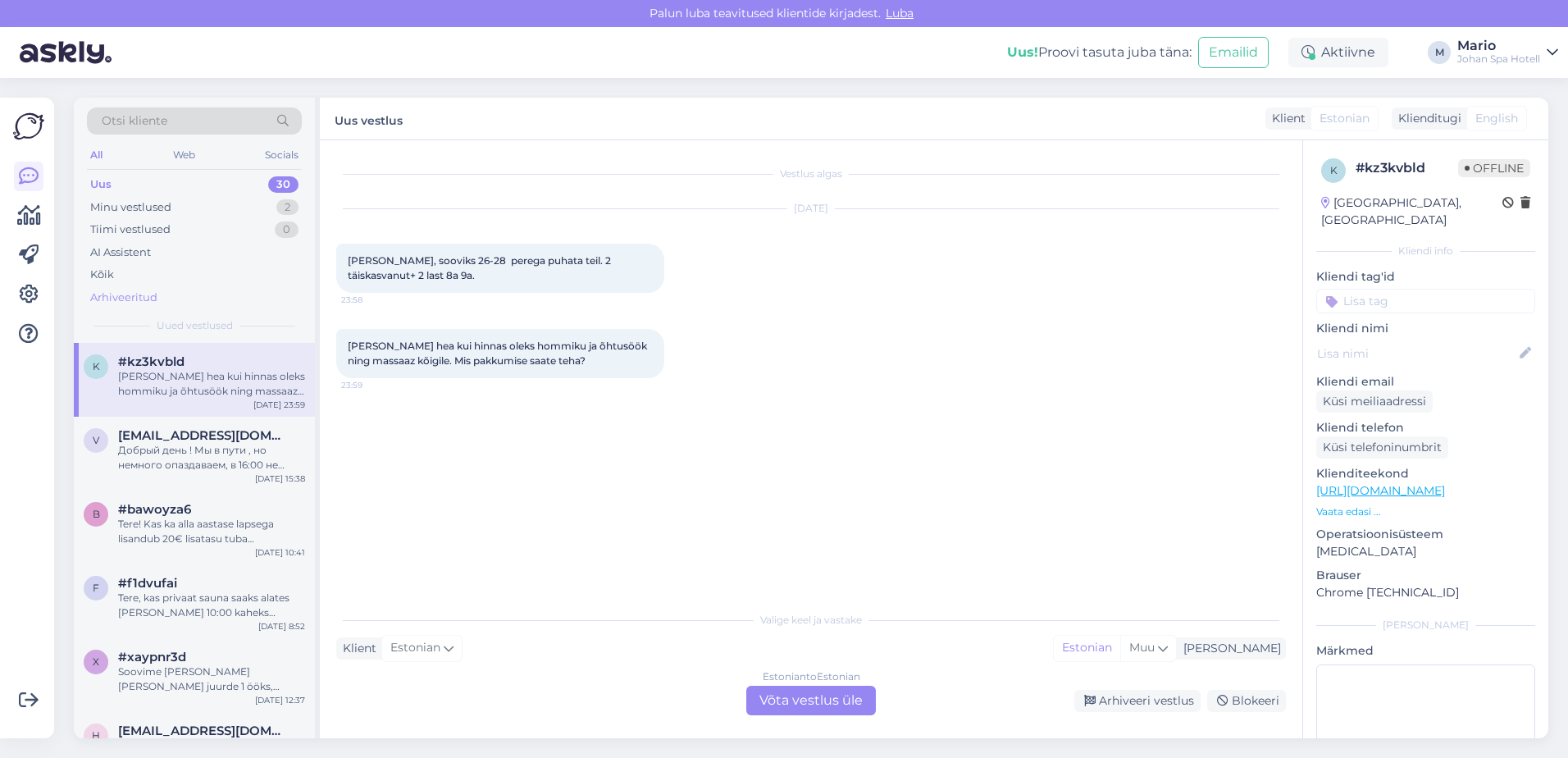
click at [117, 298] on div "Arhiveeritud" at bounding box center [123, 298] width 67 height 17
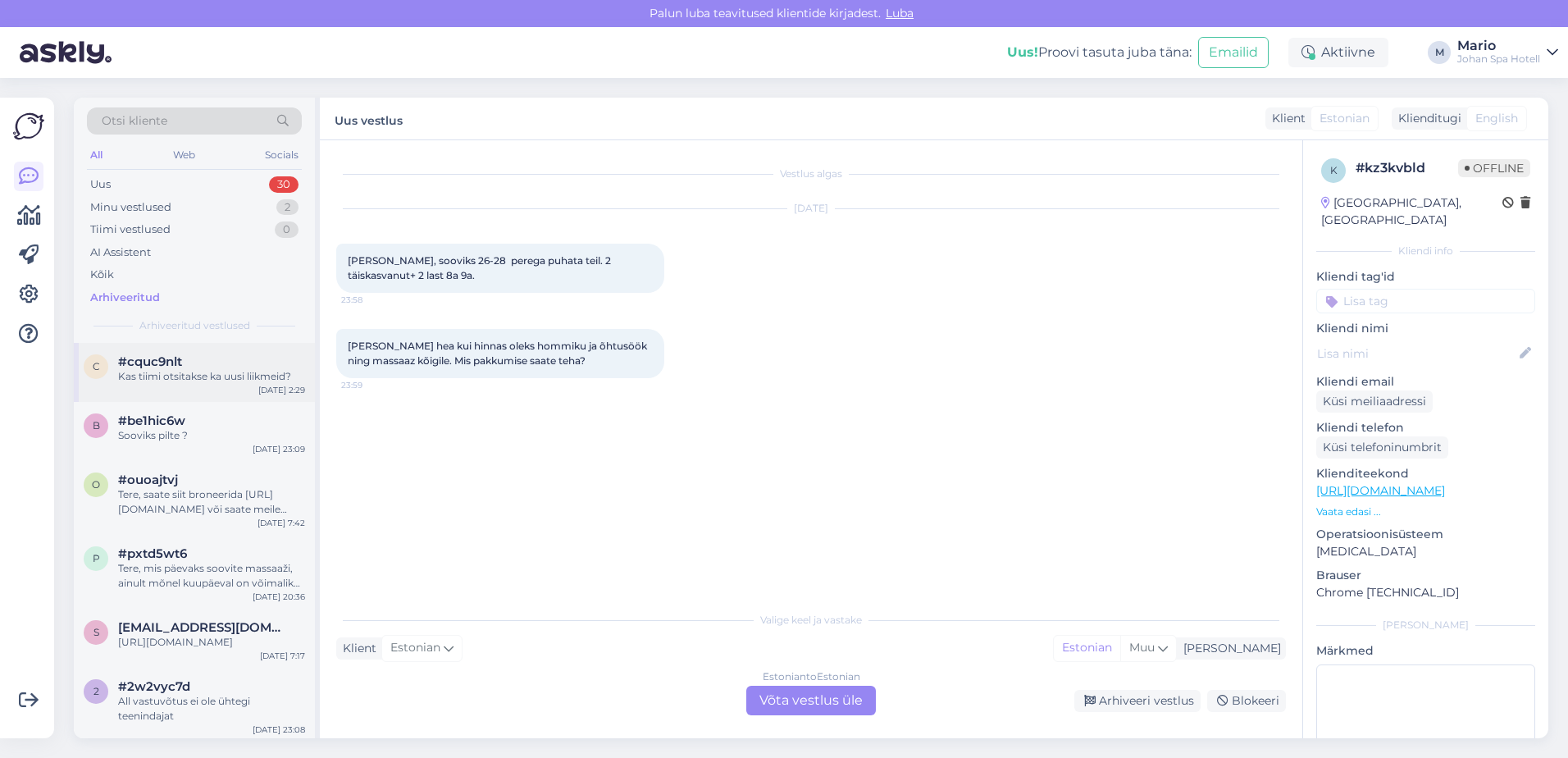
click at [201, 389] on div "c #cquc9nlt Kas tiimi otsitakse ka uusi liikmeid? [DATE] 2:29" at bounding box center [194, 372] width 241 height 59
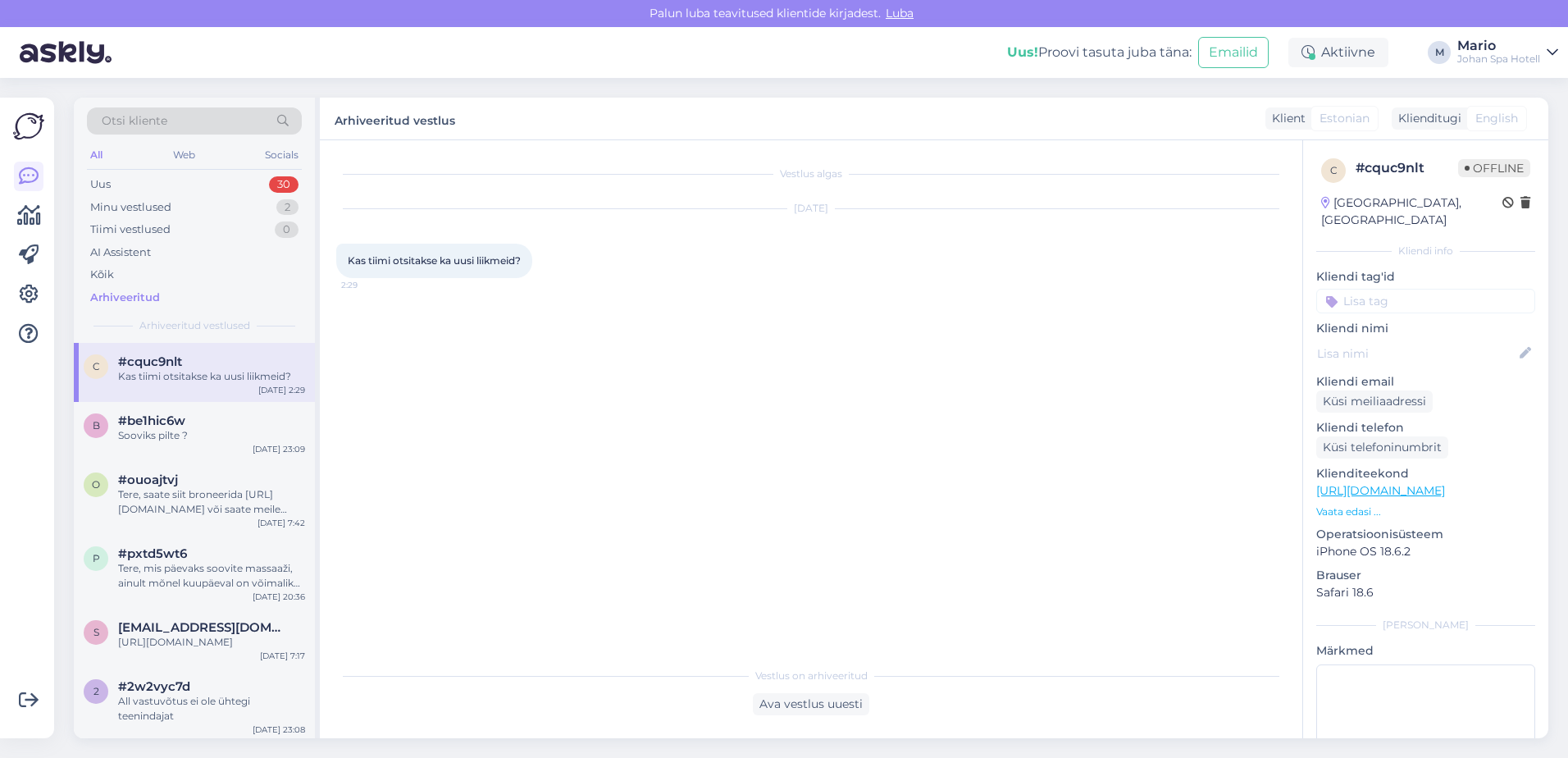
click at [1335, 504] on p "Vaata edasi ..." at bounding box center [1425, 512] width 219 height 15
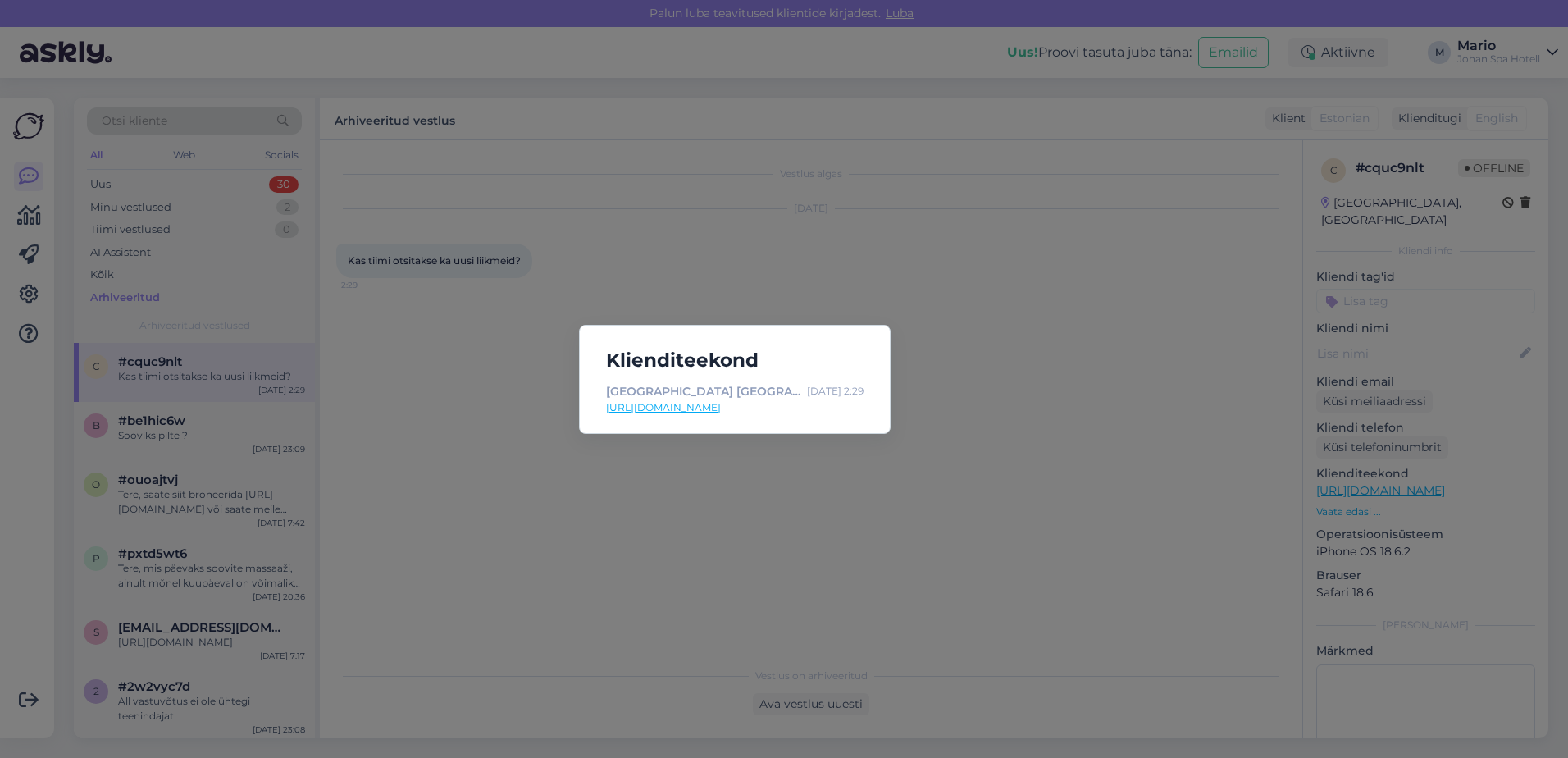
click at [968, 440] on div "Klienditeekond [GEOGRAPHIC_DATA] [GEOGRAPHIC_DATA] | [GEOGRAPHIC_DATA] | [GEOGR…" at bounding box center [784, 379] width 1568 height 758
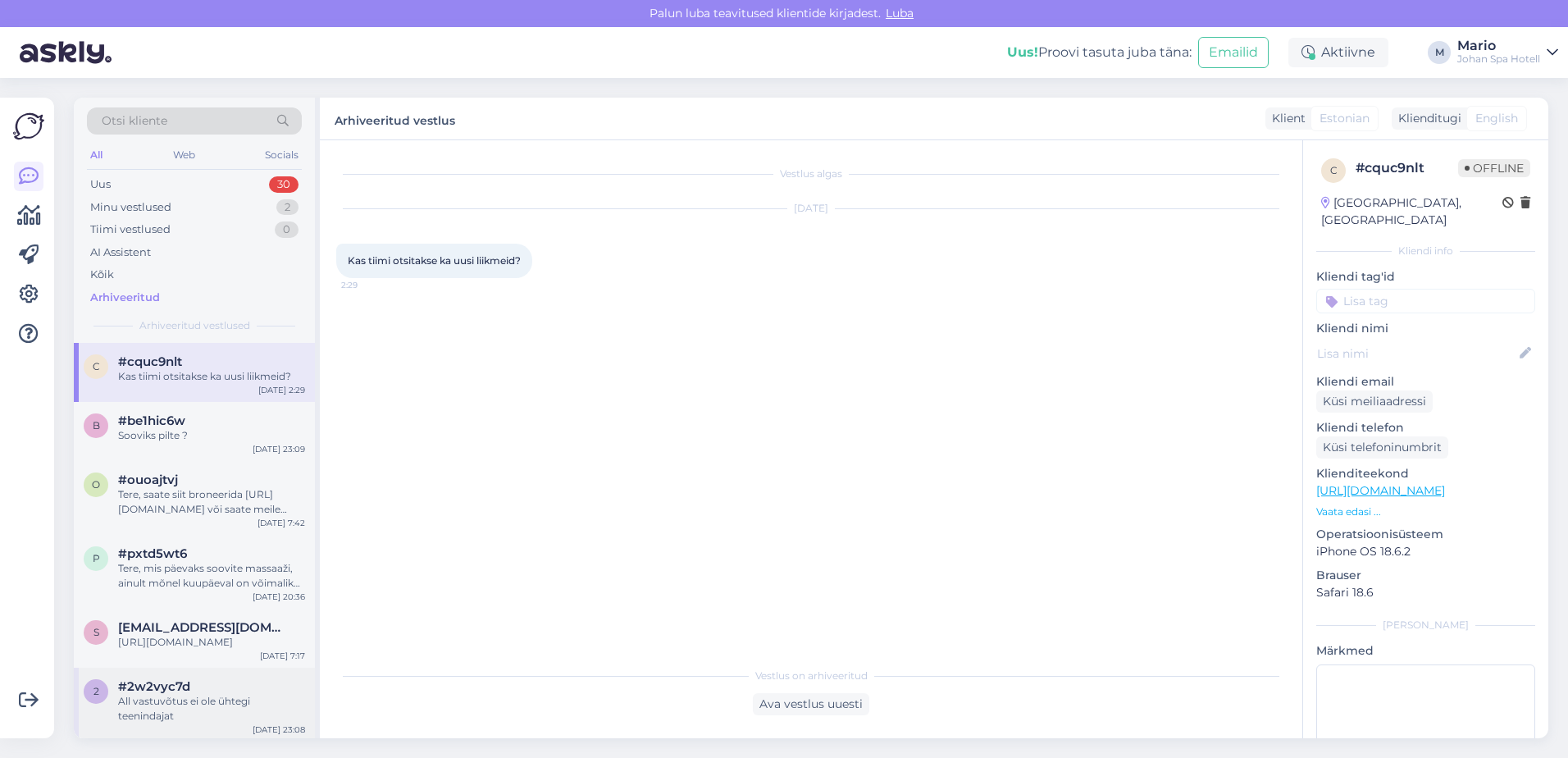
click at [225, 685] on div "#2w2vyc7d" at bounding box center [212, 687] width 187 height 15
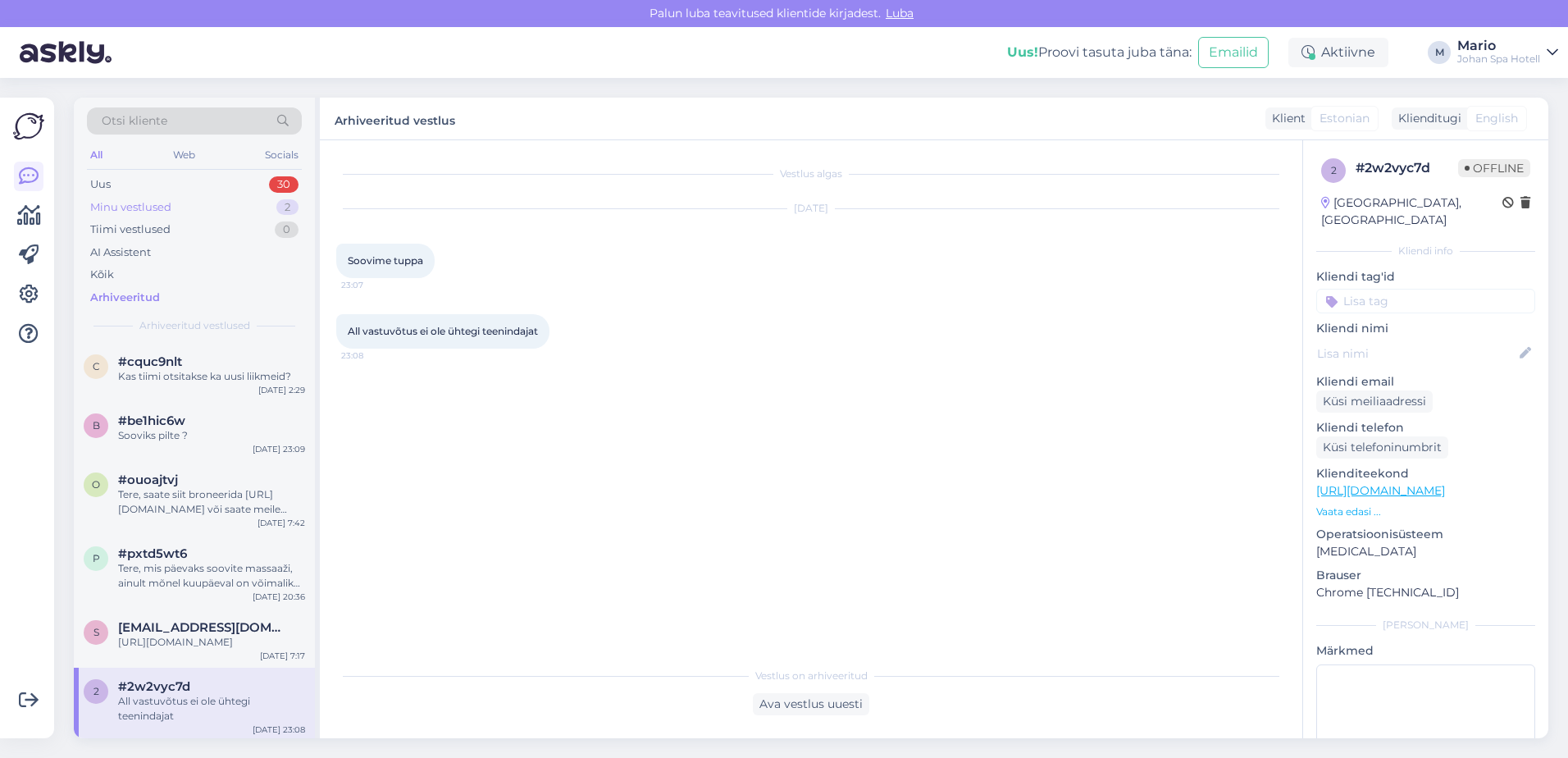
click at [170, 201] on div "Minu vestlused" at bounding box center [130, 207] width 81 height 17
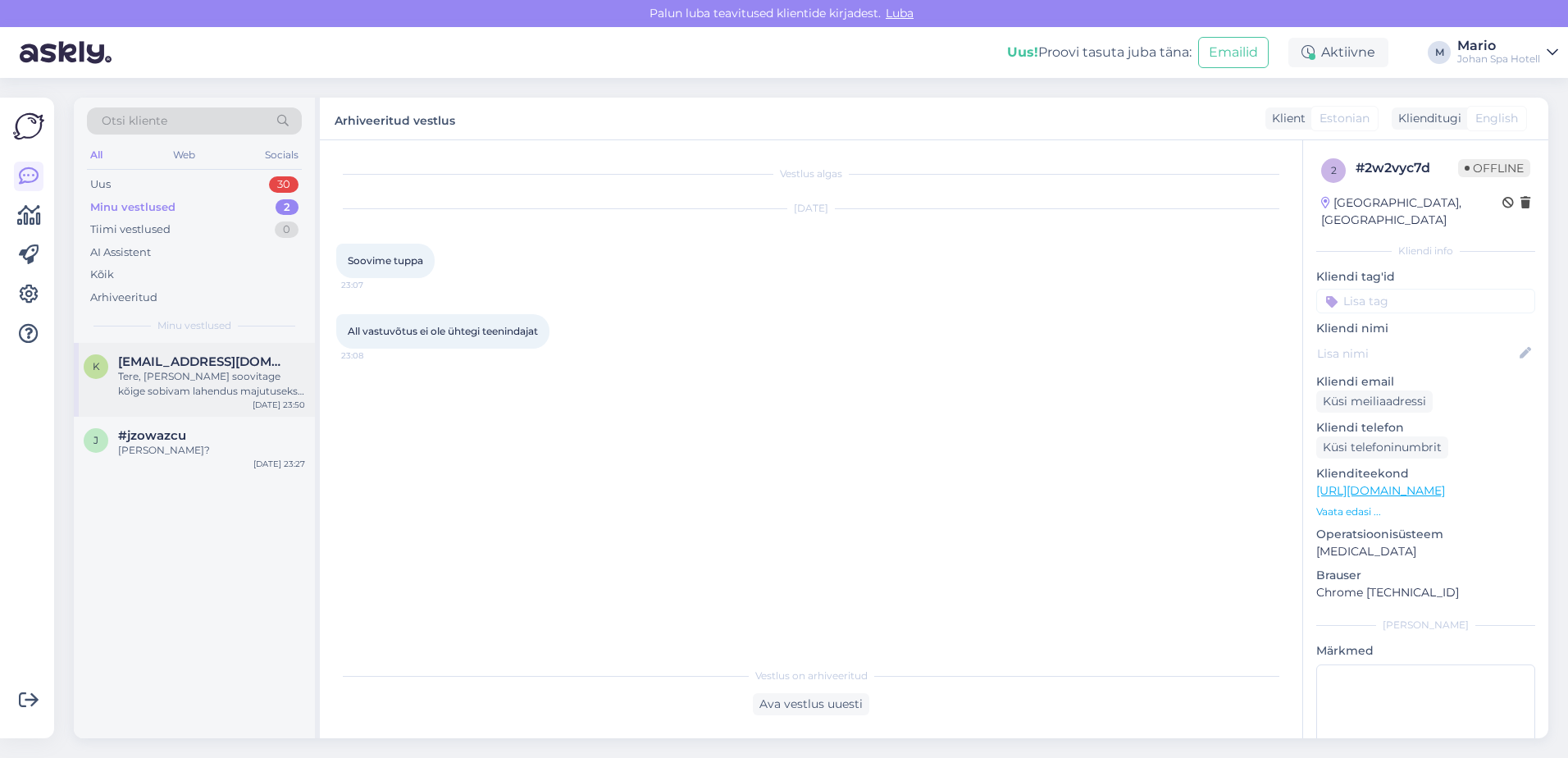
click at [214, 365] on span "[EMAIL_ADDRESS][DOMAIN_NAME]" at bounding box center [203, 362] width 170 height 15
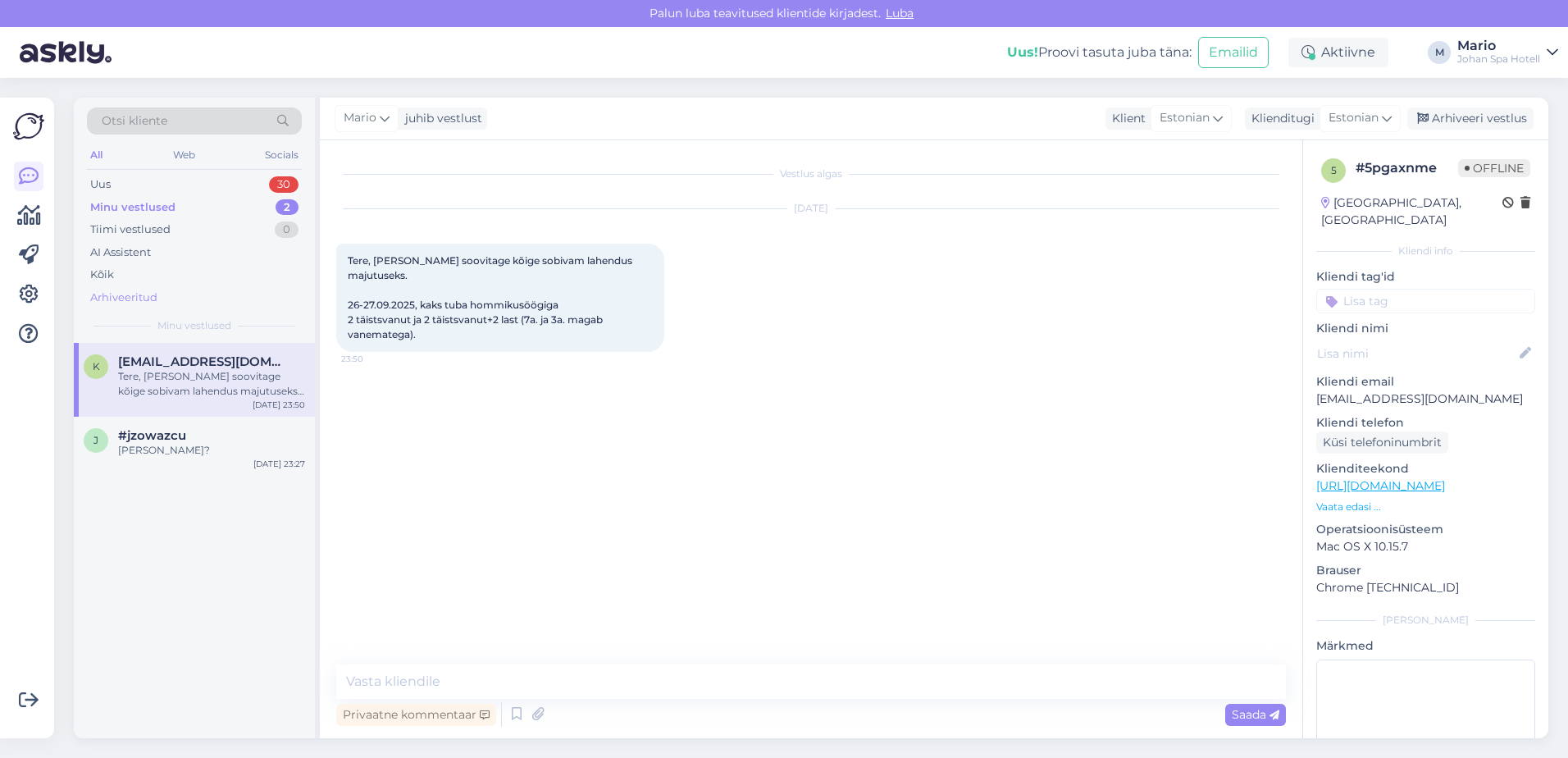
click at [171, 300] on div "Arhiveeritud" at bounding box center [195, 297] width 215 height 23
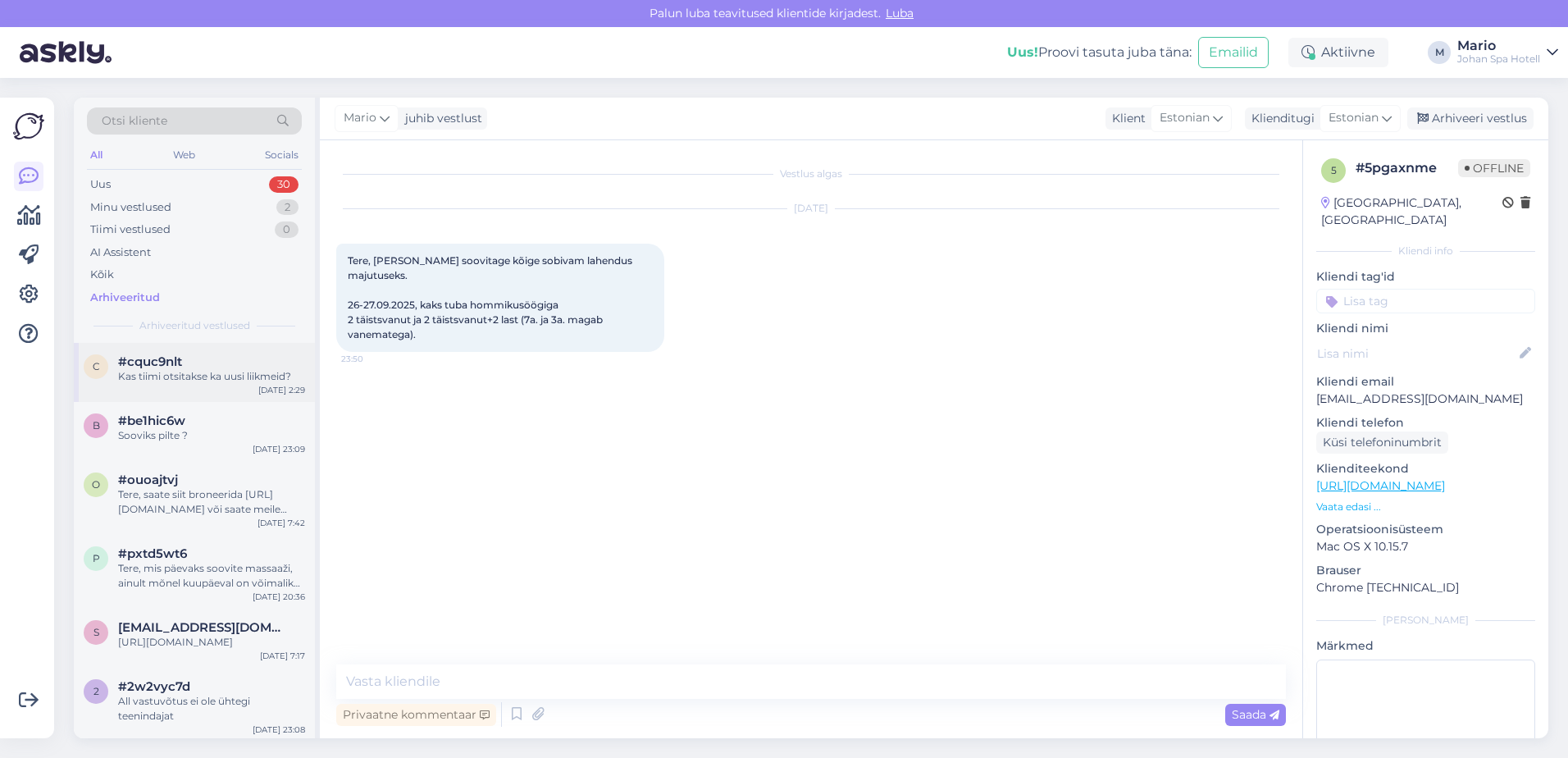
click at [212, 380] on div "Kas tiimi otsitakse ka uusi liikmeid?" at bounding box center [212, 377] width 187 height 15
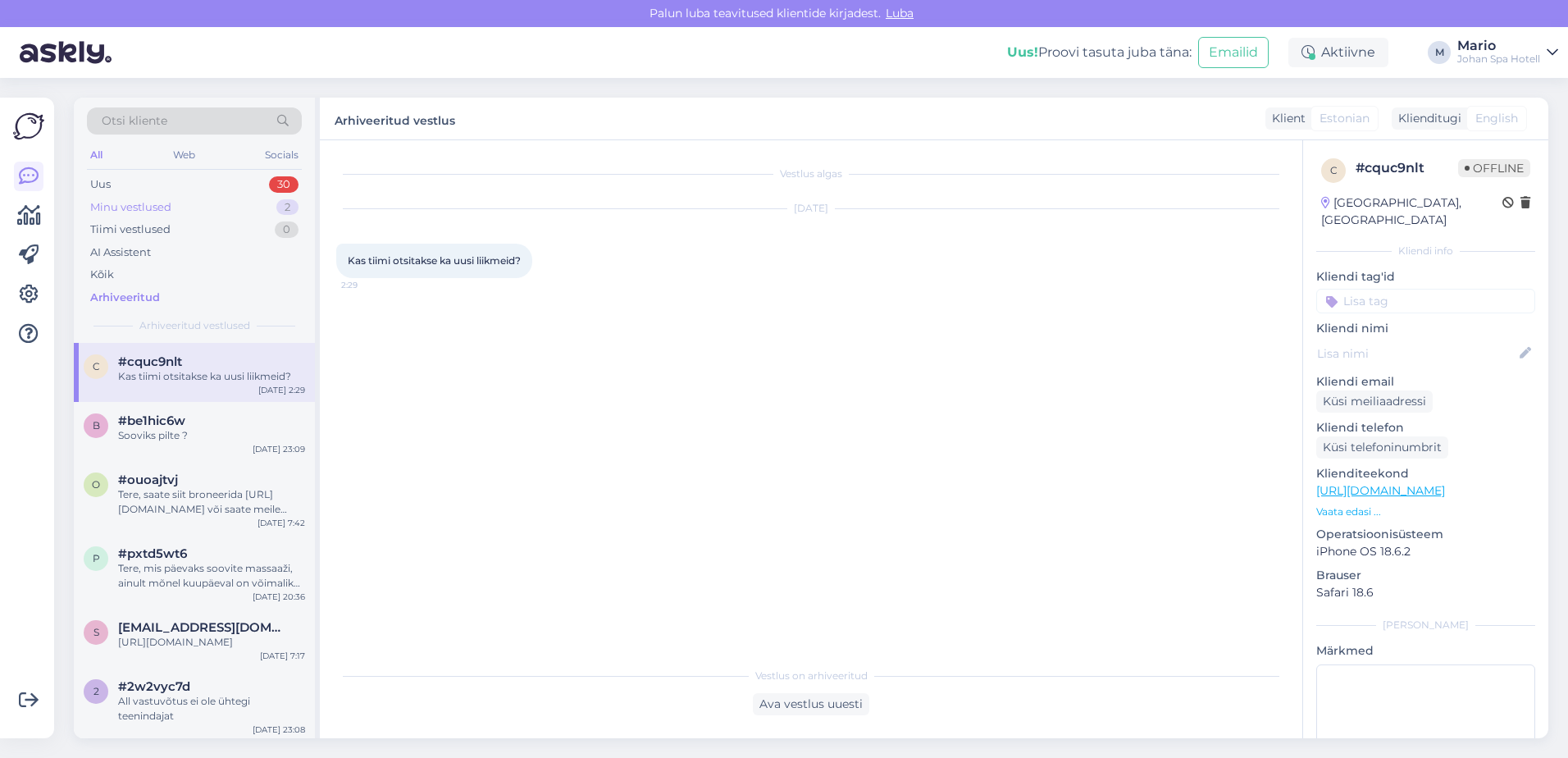
click at [172, 210] on div "Minu vestlused 2" at bounding box center [195, 207] width 215 height 23
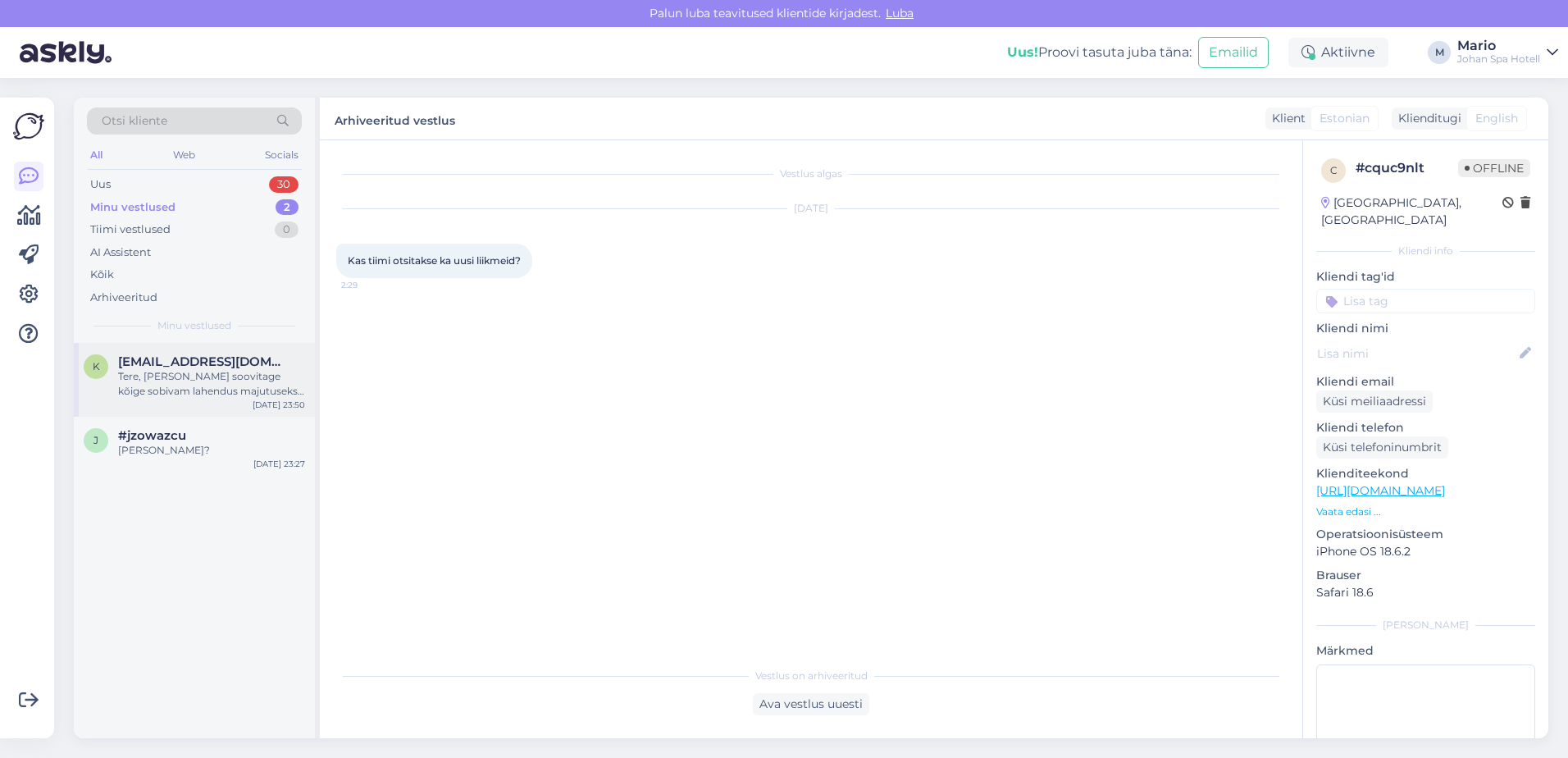
click at [187, 364] on span "[EMAIL_ADDRESS][DOMAIN_NAME]" at bounding box center [203, 362] width 170 height 15
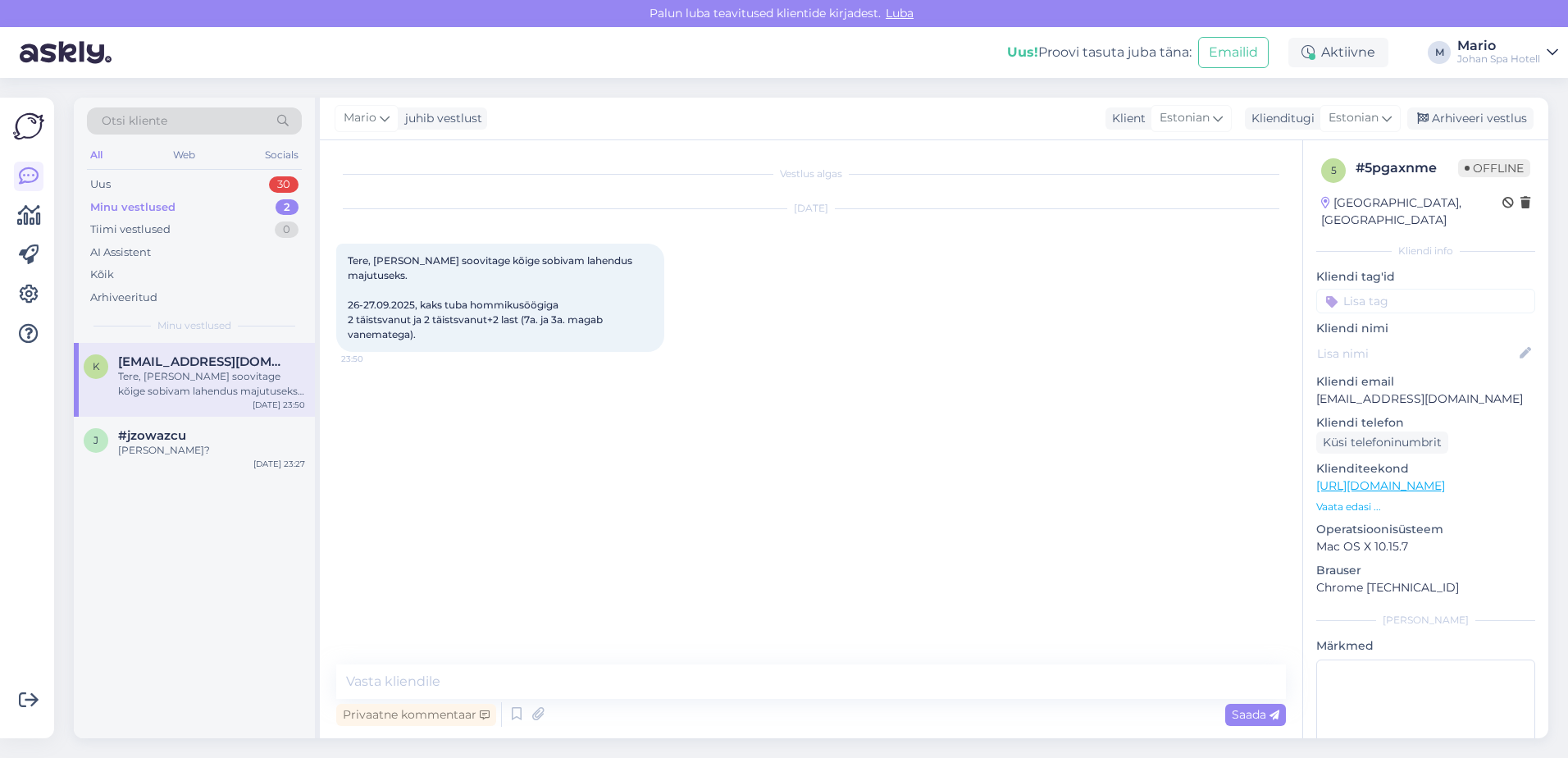
click at [1358, 499] on p "Vaata edasi ..." at bounding box center [1425, 507] width 219 height 15
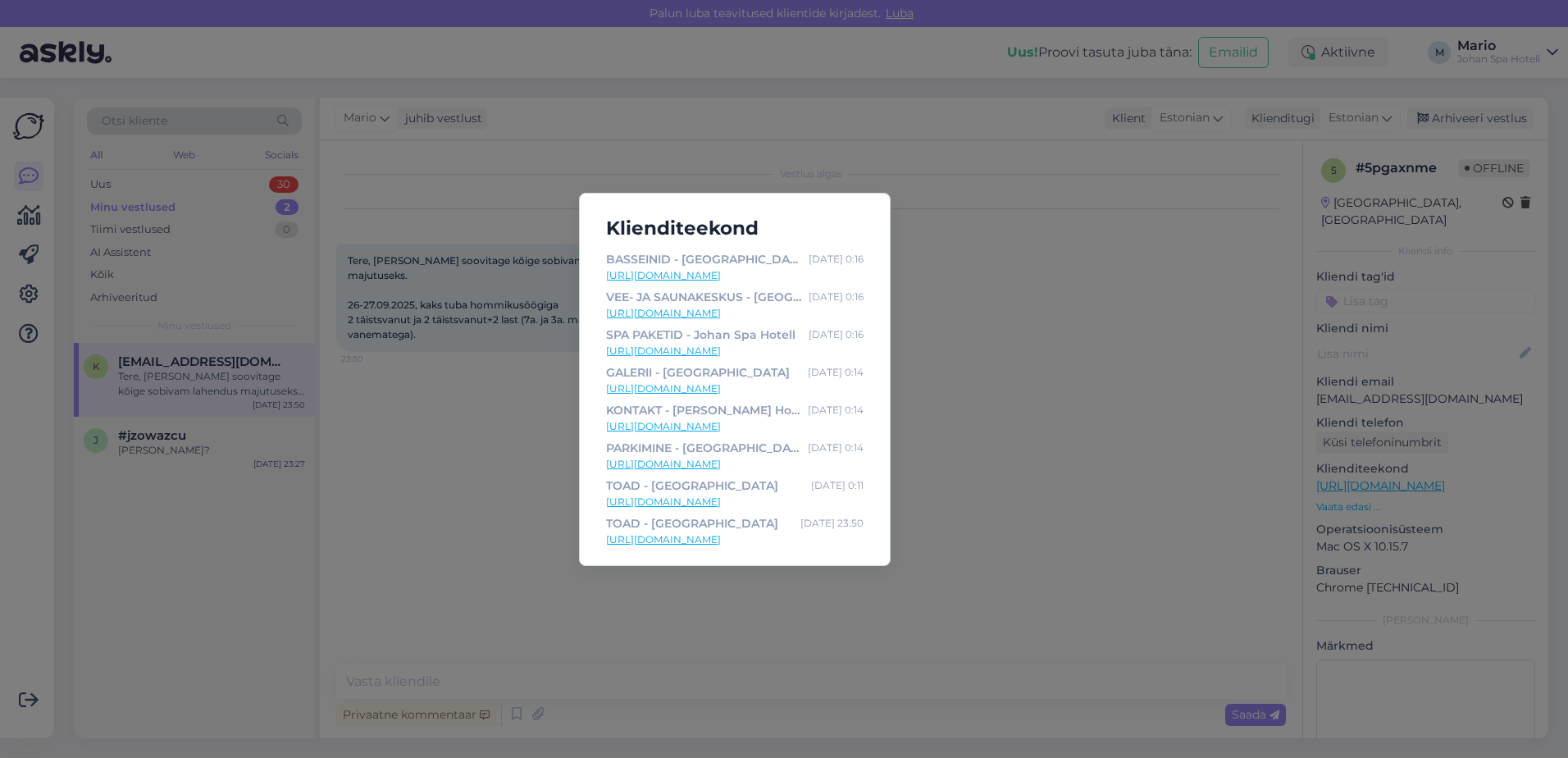
click at [1084, 444] on div "Klienditeekond BASSEINID - [PERSON_NAME] Hotell [DATE] 0:16 [URL][DOMAIN_NAME] …" at bounding box center [784, 379] width 1568 height 758
